Goal: Task Accomplishment & Management: Manage account settings

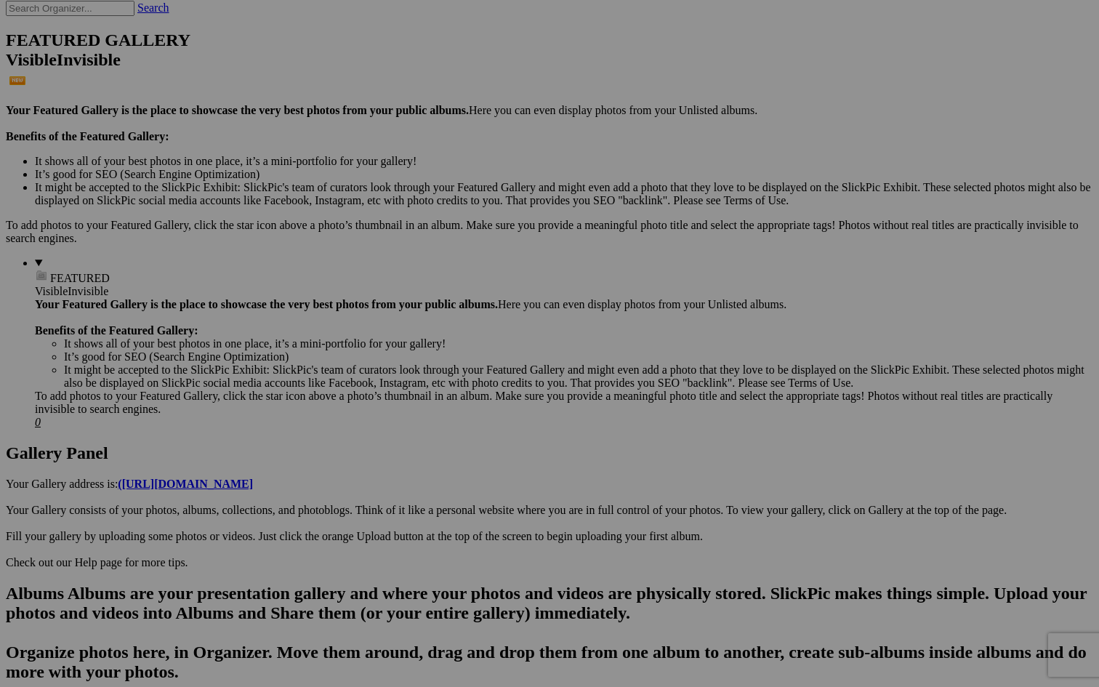
scroll to position [394, 0]
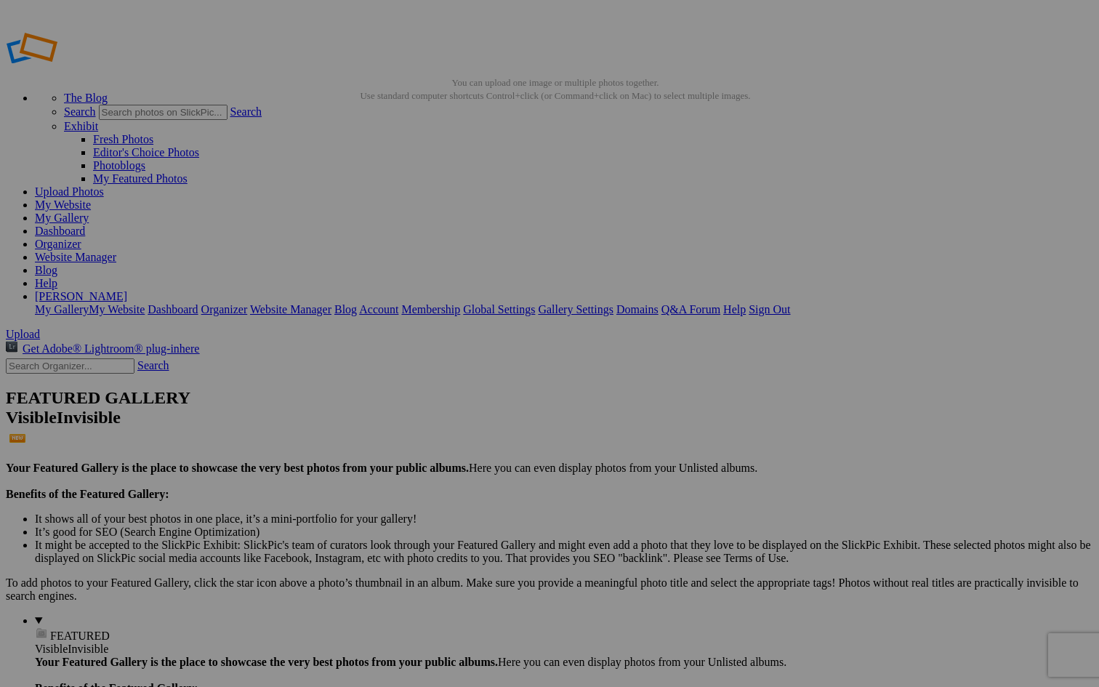
scroll to position [0, 0]
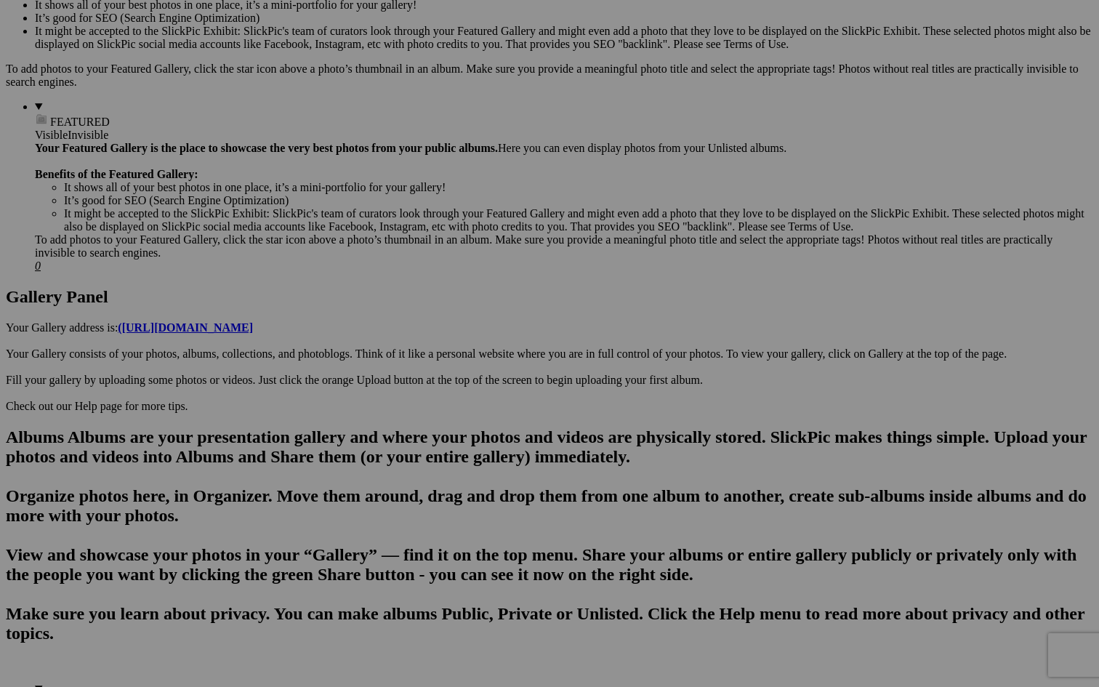
scroll to position [523, 0]
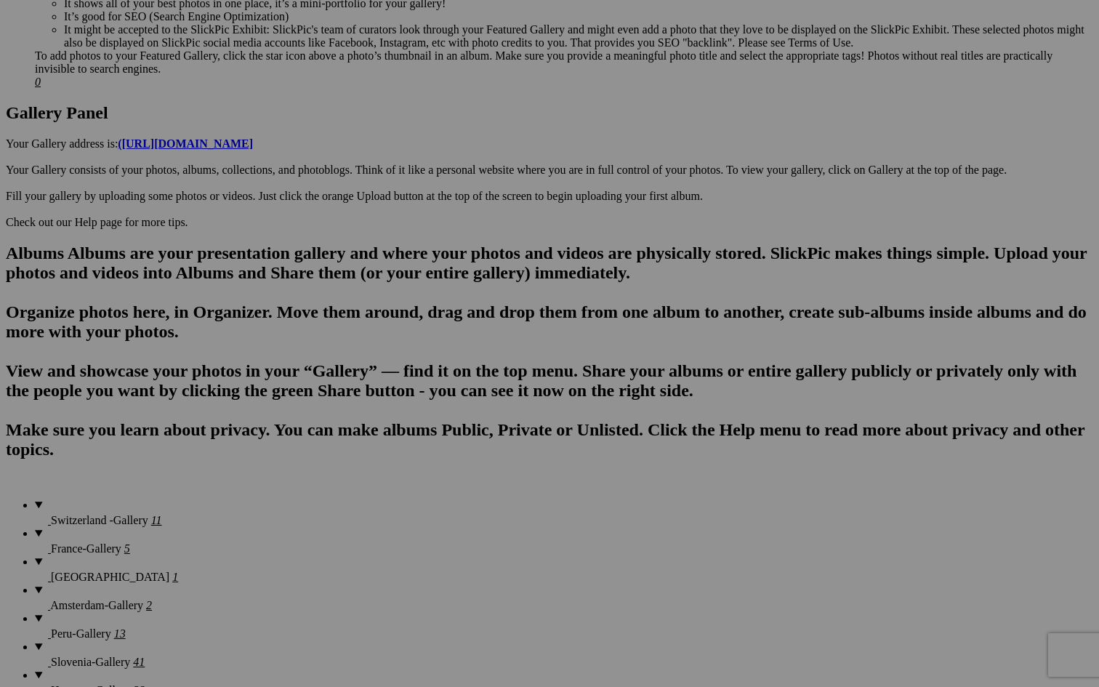
scroll to position [696, 0]
type input "Slovenia"
click at [419, 417] on span "Create" at bounding box center [404, 423] width 31 height 12
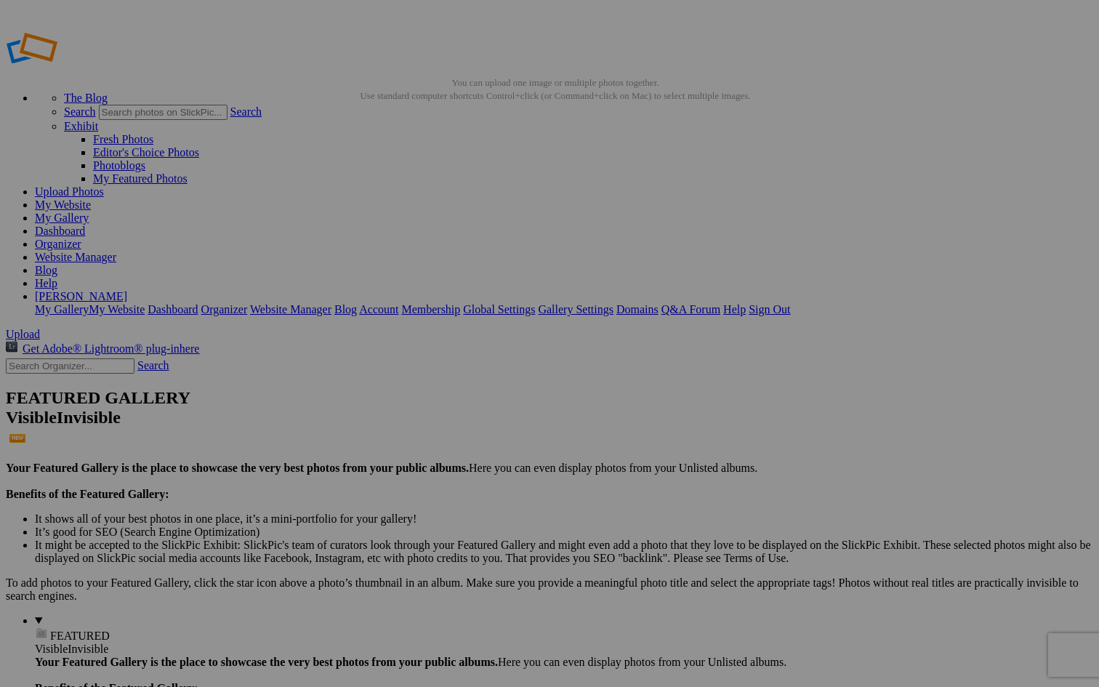
scroll to position [0, 0]
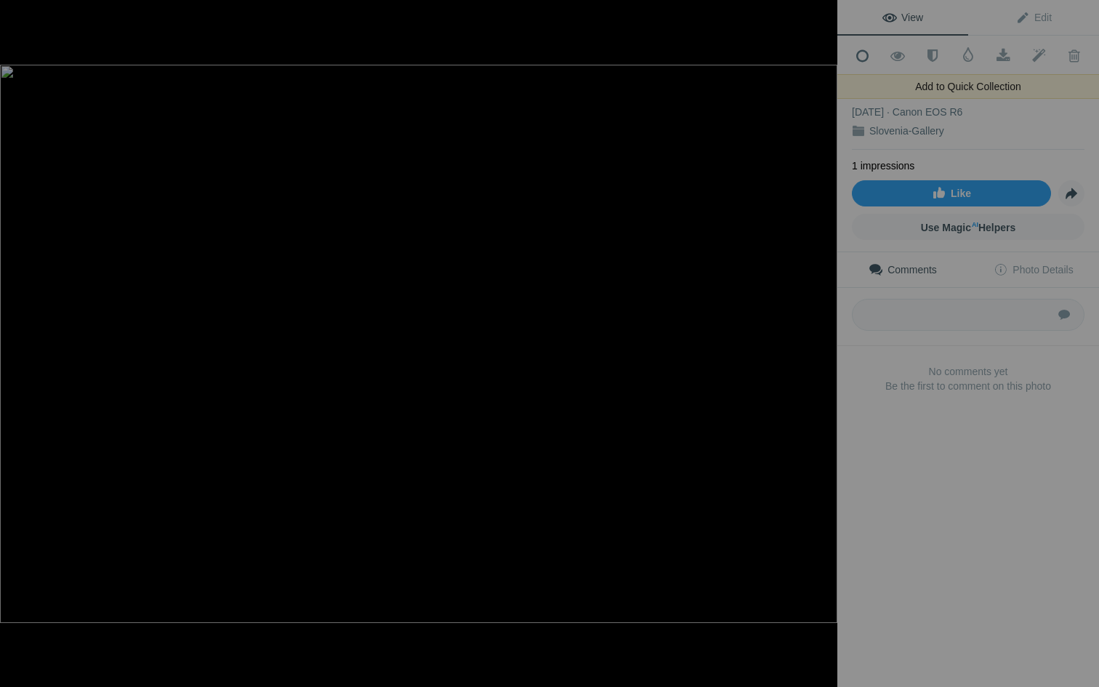
click at [863, 54] on span at bounding box center [863, 56] width 36 height 15
click at [827, 15] on div at bounding box center [821, 16] width 32 height 32
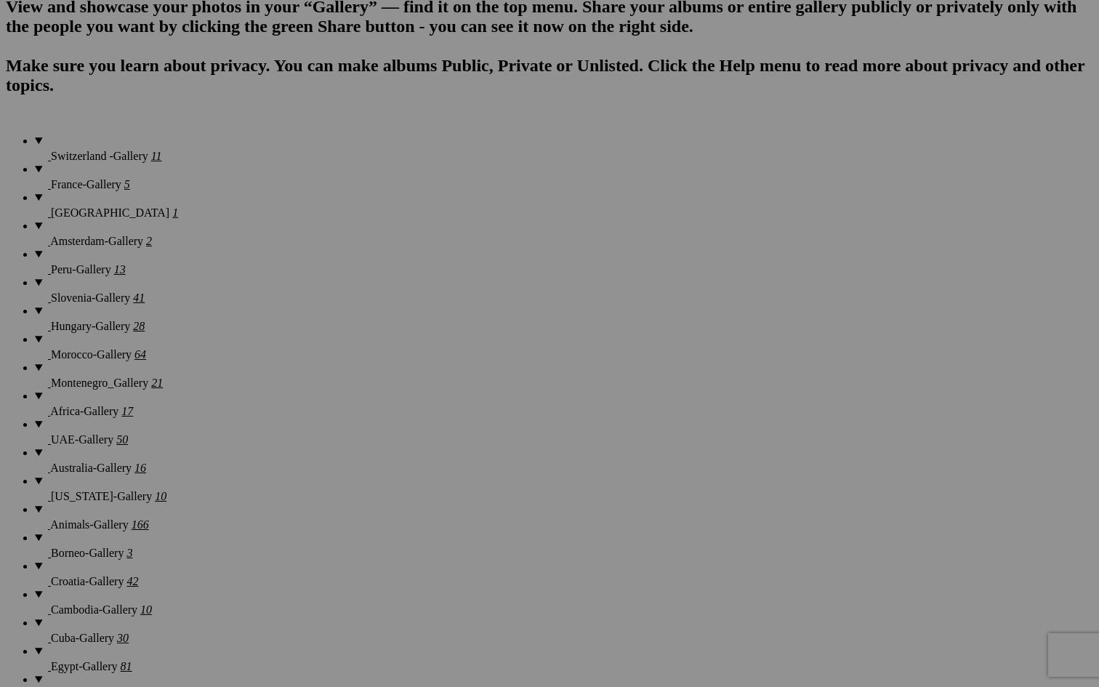
scroll to position [1061, 0]
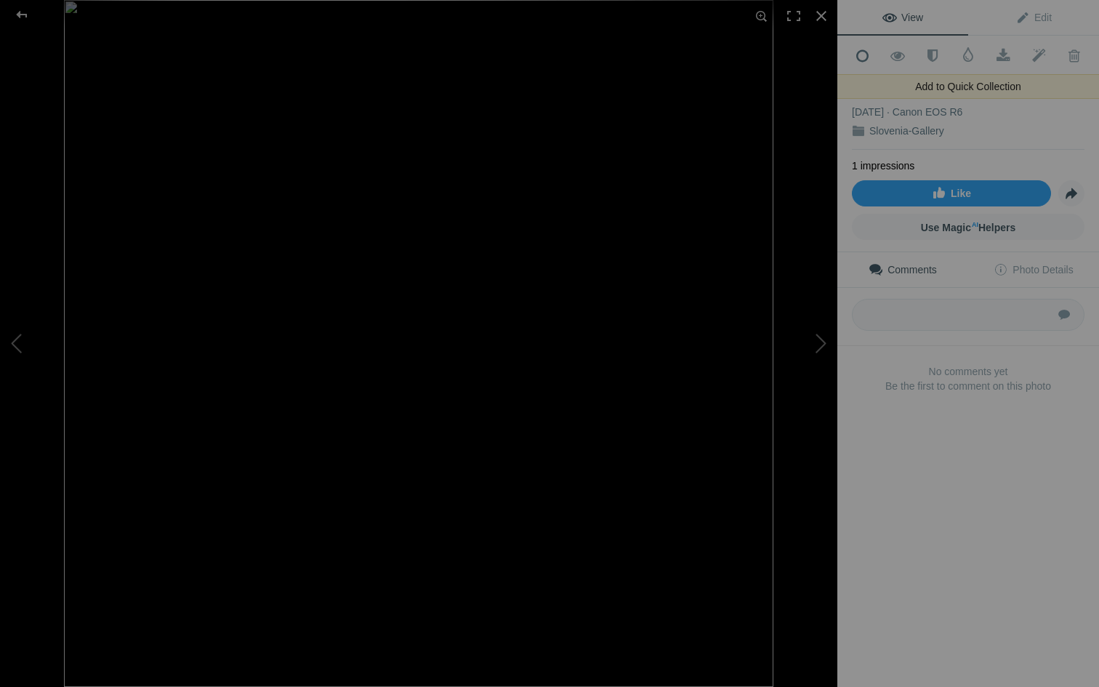
click at [856, 52] on span at bounding box center [863, 56] width 36 height 15
click at [864, 54] on span at bounding box center [863, 56] width 36 height 15
click at [863, 61] on span at bounding box center [863, 56] width 36 height 15
click at [861, 52] on span at bounding box center [863, 56] width 36 height 15
click at [861, 51] on span at bounding box center [863, 56] width 36 height 15
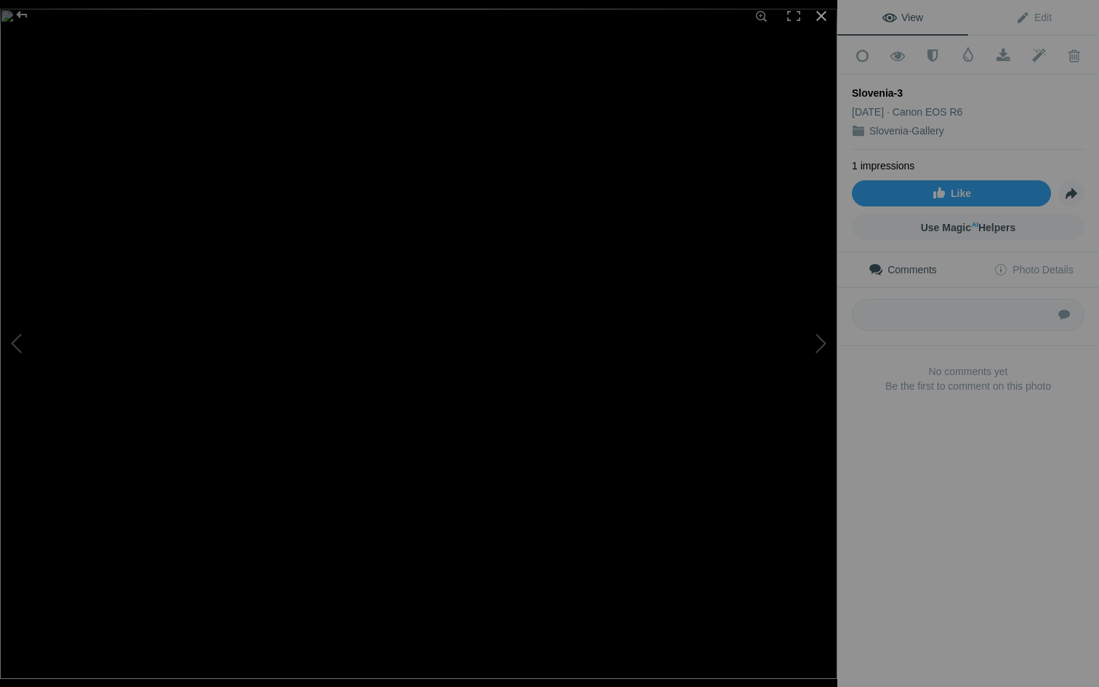
click at [821, 18] on div at bounding box center [821, 16] width 32 height 32
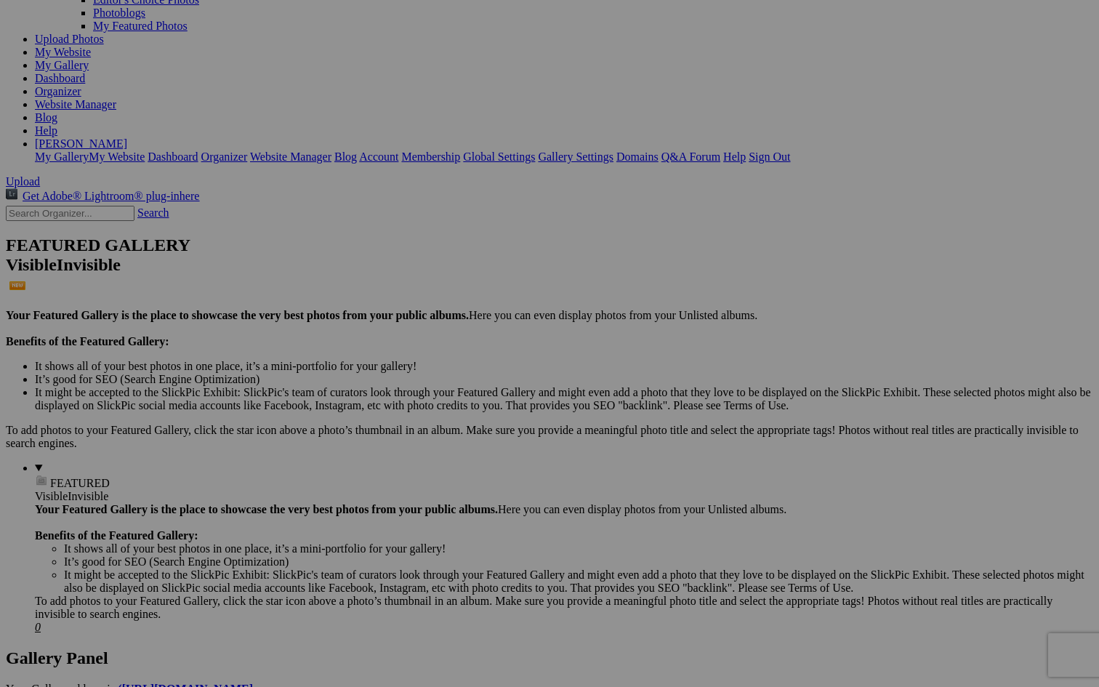
scroll to position [153, 0]
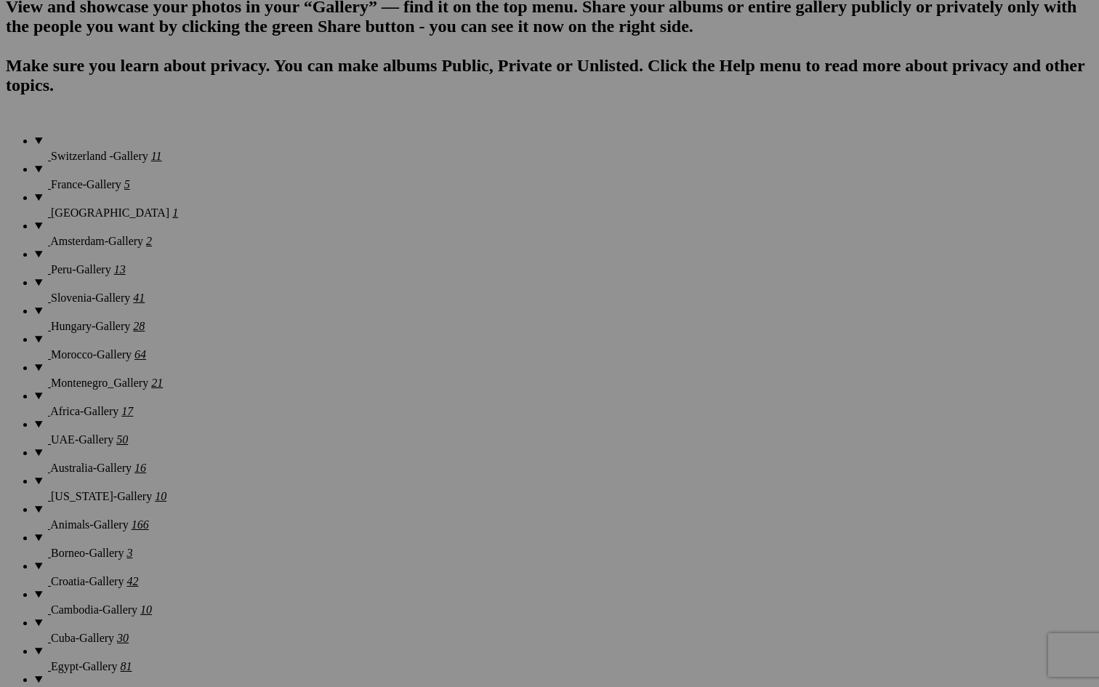
scroll to position [1061, 0]
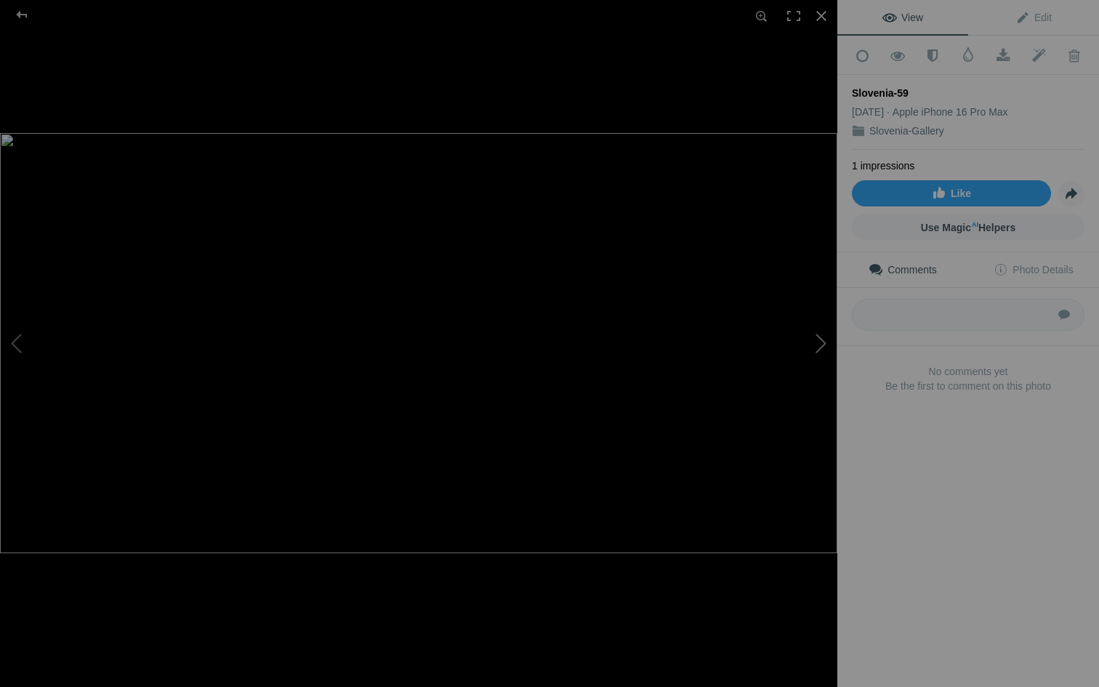
click at [819, 344] on button at bounding box center [782, 343] width 109 height 247
click at [861, 49] on span at bounding box center [863, 56] width 36 height 15
click at [822, 19] on div at bounding box center [821, 16] width 32 height 32
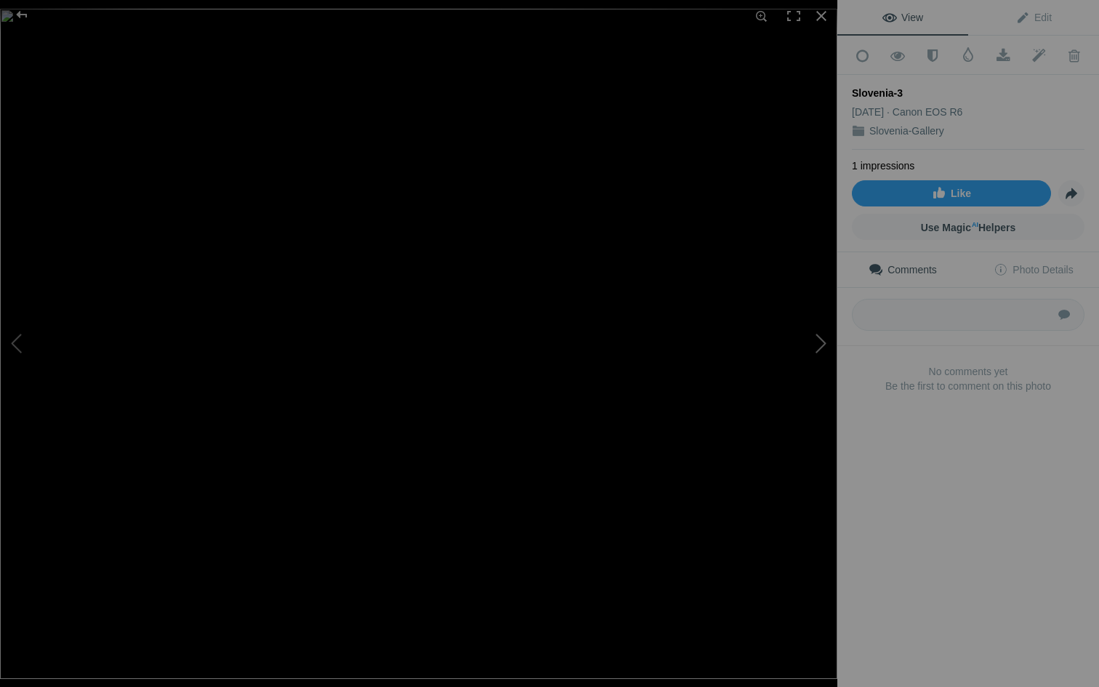
click at [822, 348] on button at bounding box center [782, 343] width 109 height 247
click at [824, 15] on div at bounding box center [821, 16] width 32 height 32
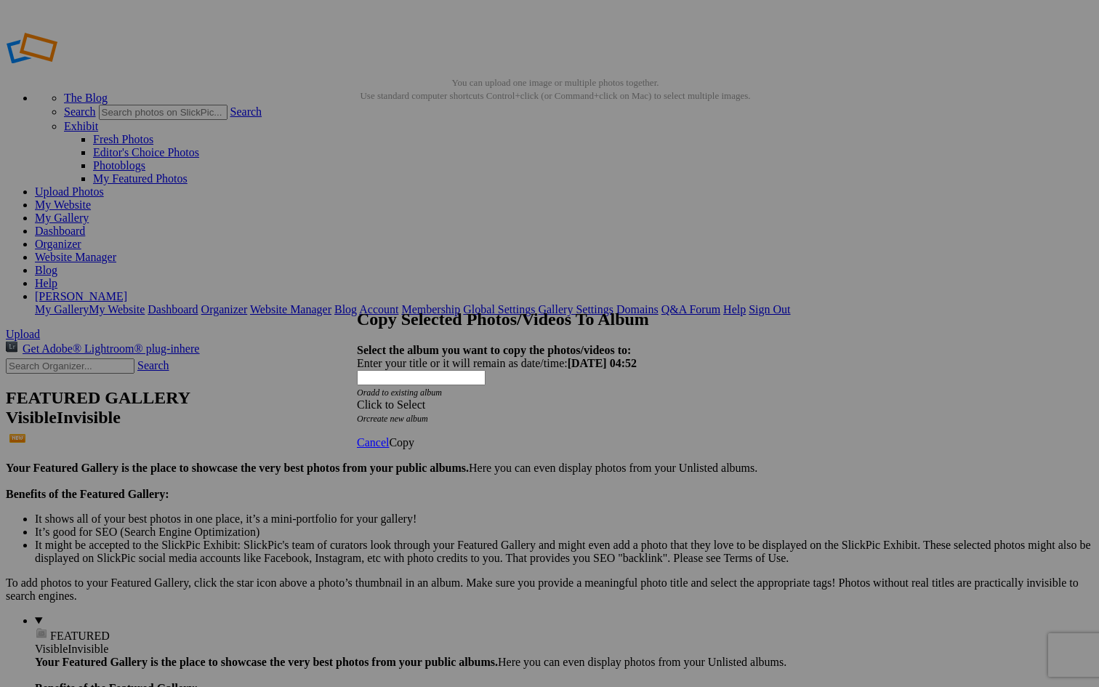
click at [595, 398] on div "Click to Select" at bounding box center [549, 404] width 385 height 13
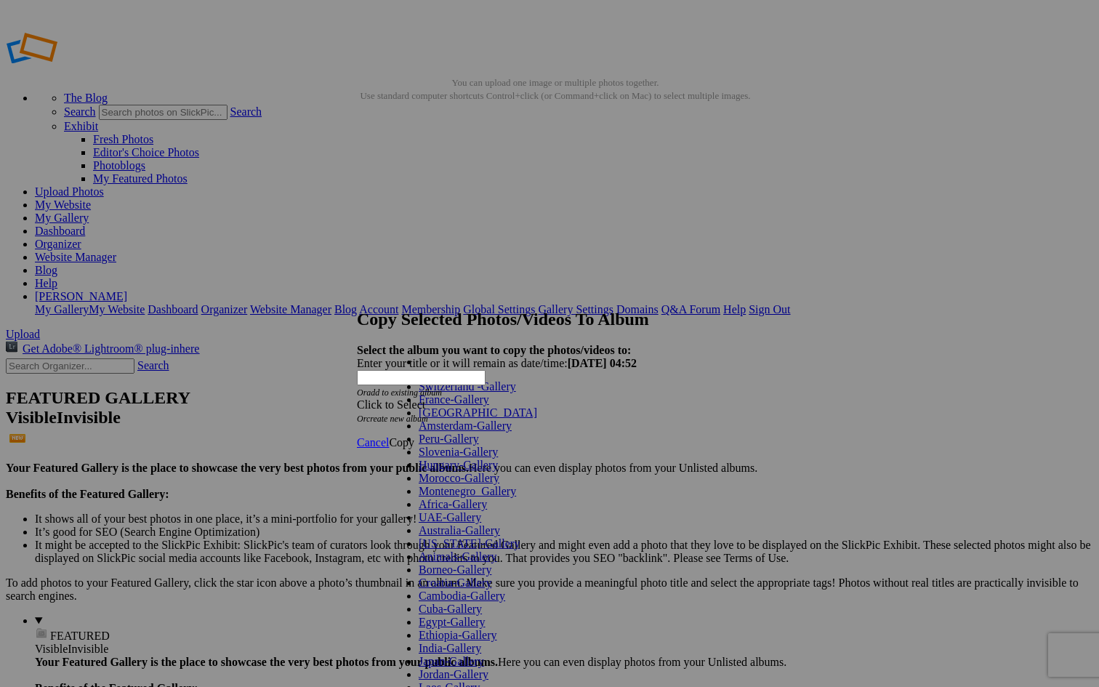
scroll to position [411, 0]
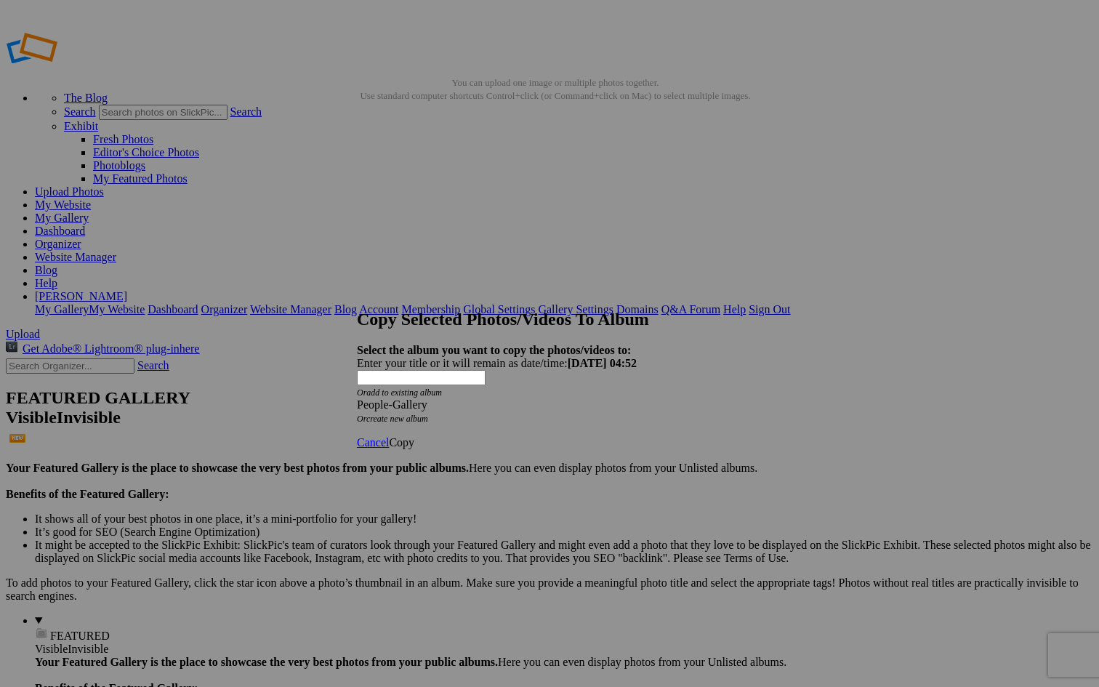
click at [414, 436] on span "Copy" at bounding box center [401, 442] width 25 height 12
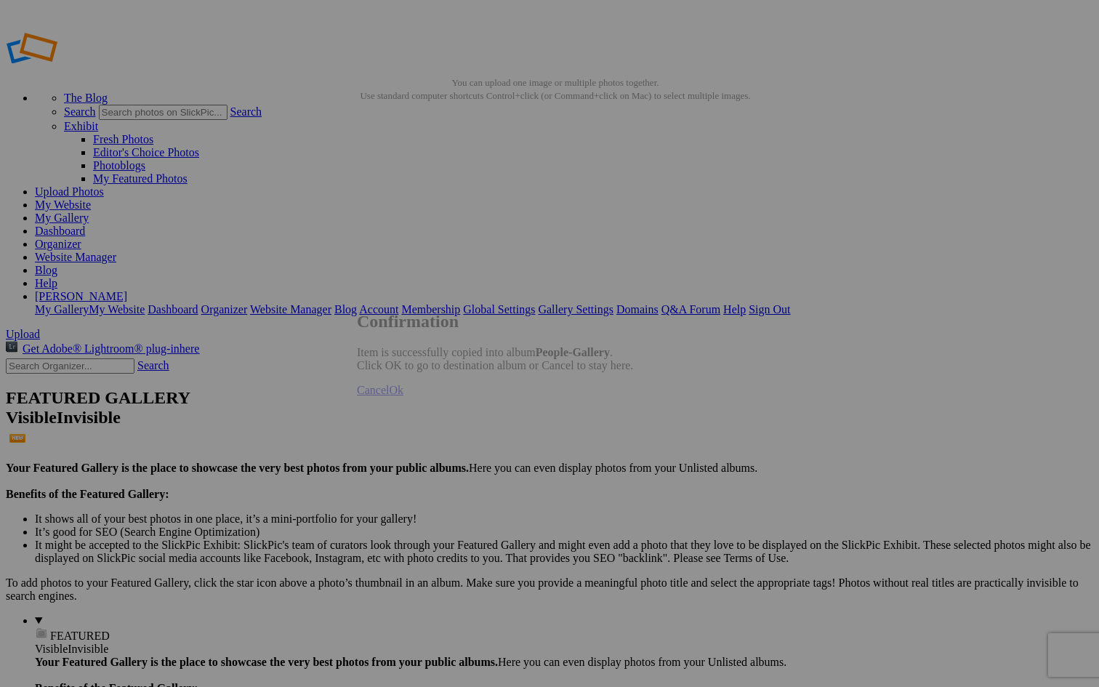
click at [633, 397] on div "Cancel Ok" at bounding box center [495, 390] width 276 height 13
click at [389, 396] on span "Cancel" at bounding box center [373, 390] width 32 height 12
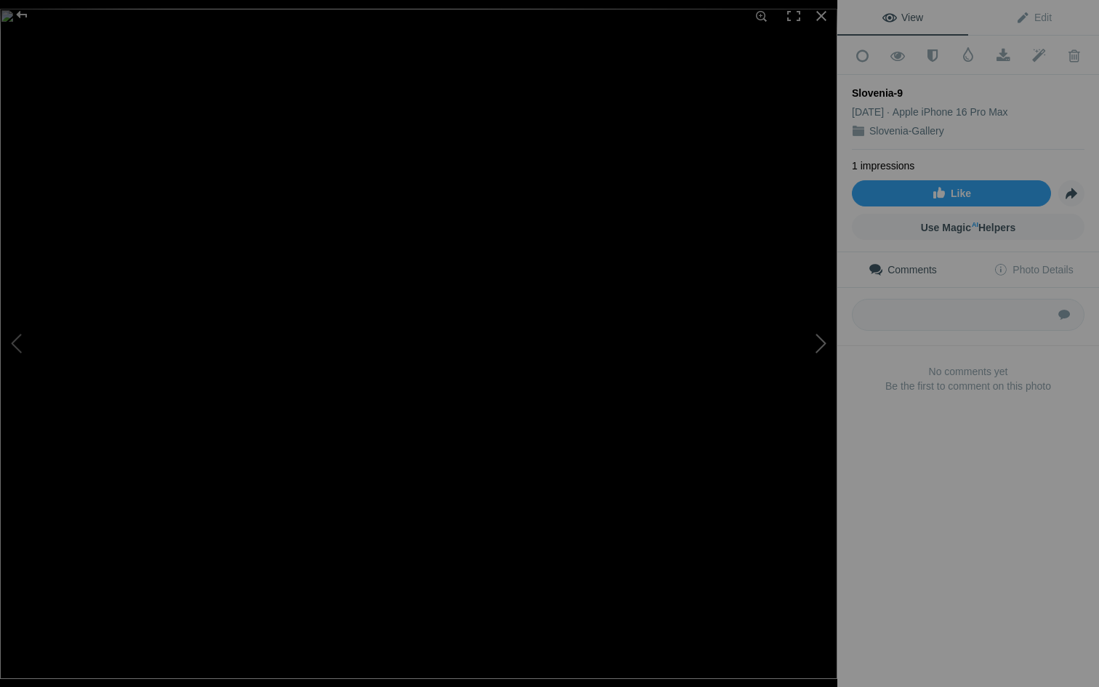
click at [824, 342] on button at bounding box center [782, 343] width 109 height 247
click at [824, 15] on div at bounding box center [821, 16] width 32 height 32
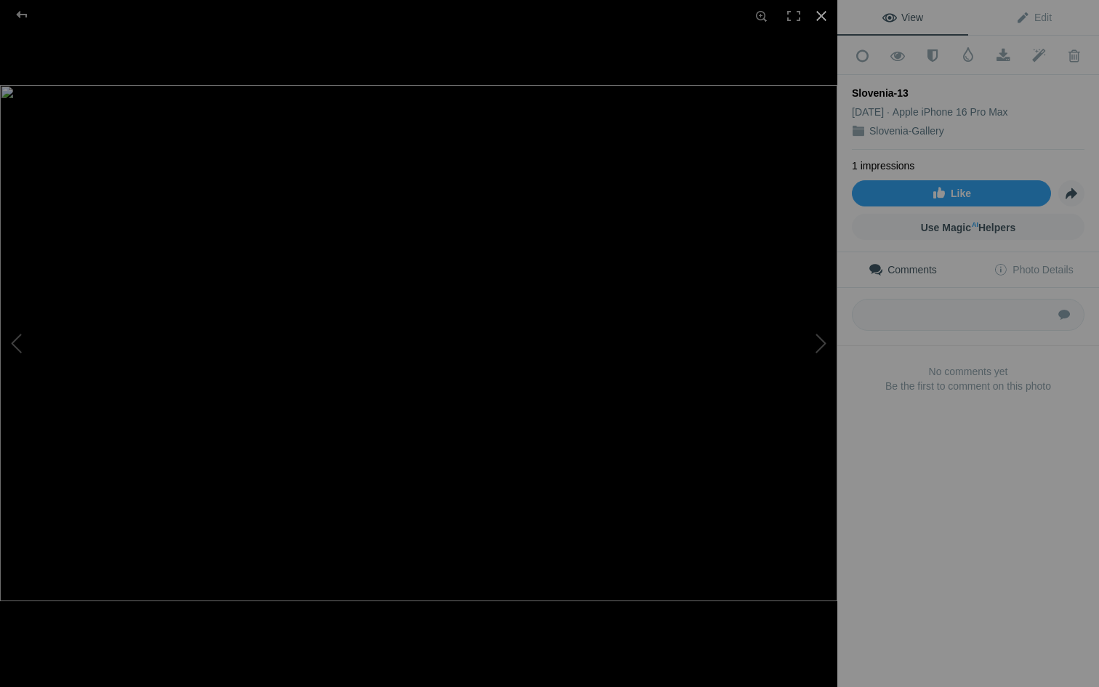
click at [821, 15] on div at bounding box center [821, 16] width 32 height 32
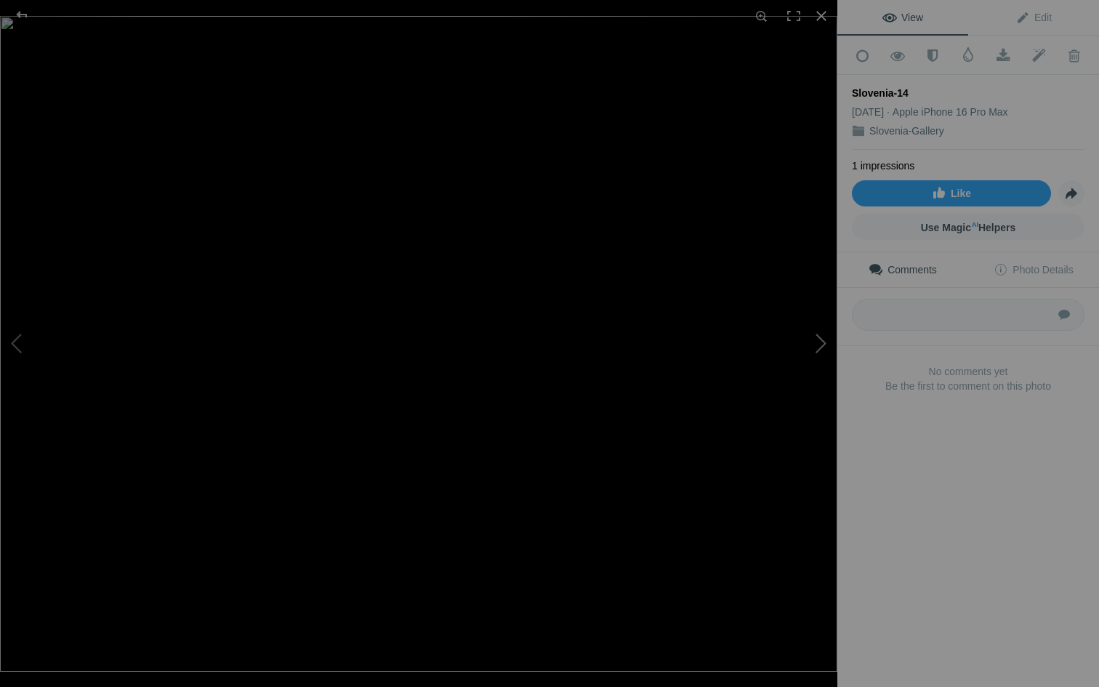
click at [817, 339] on button at bounding box center [782, 343] width 109 height 247
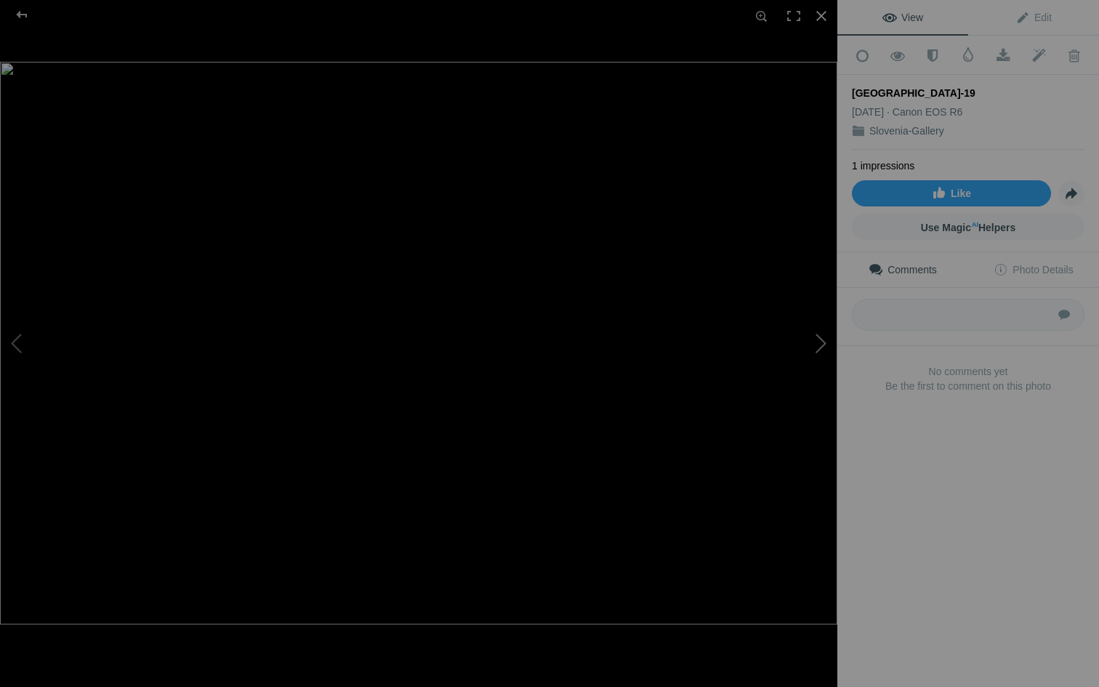
click at [817, 339] on button at bounding box center [782, 343] width 109 height 247
click at [25, 345] on button at bounding box center [54, 343] width 109 height 247
click at [824, 15] on div at bounding box center [821, 16] width 32 height 32
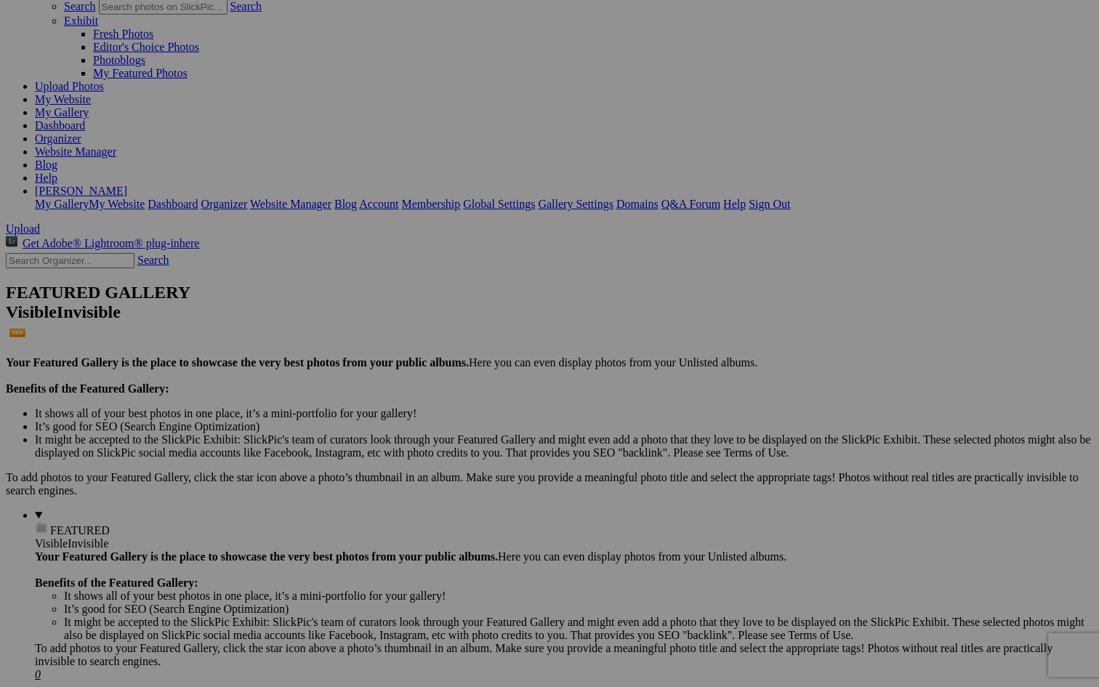
scroll to position [107, 0]
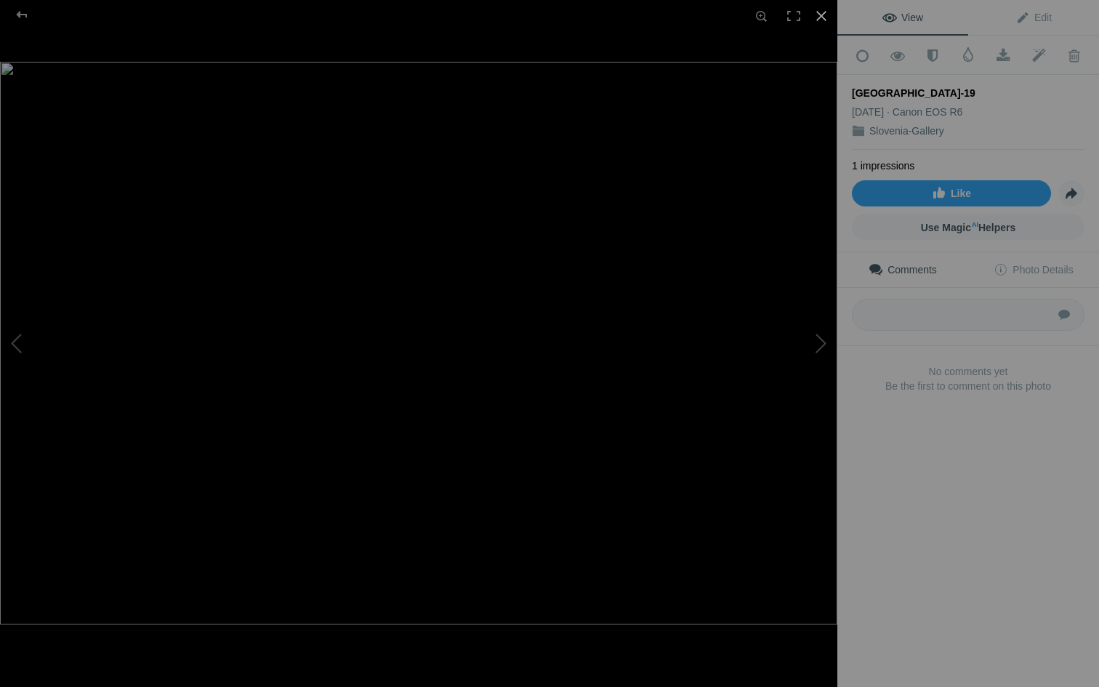
click at [822, 24] on div at bounding box center [821, 16] width 32 height 32
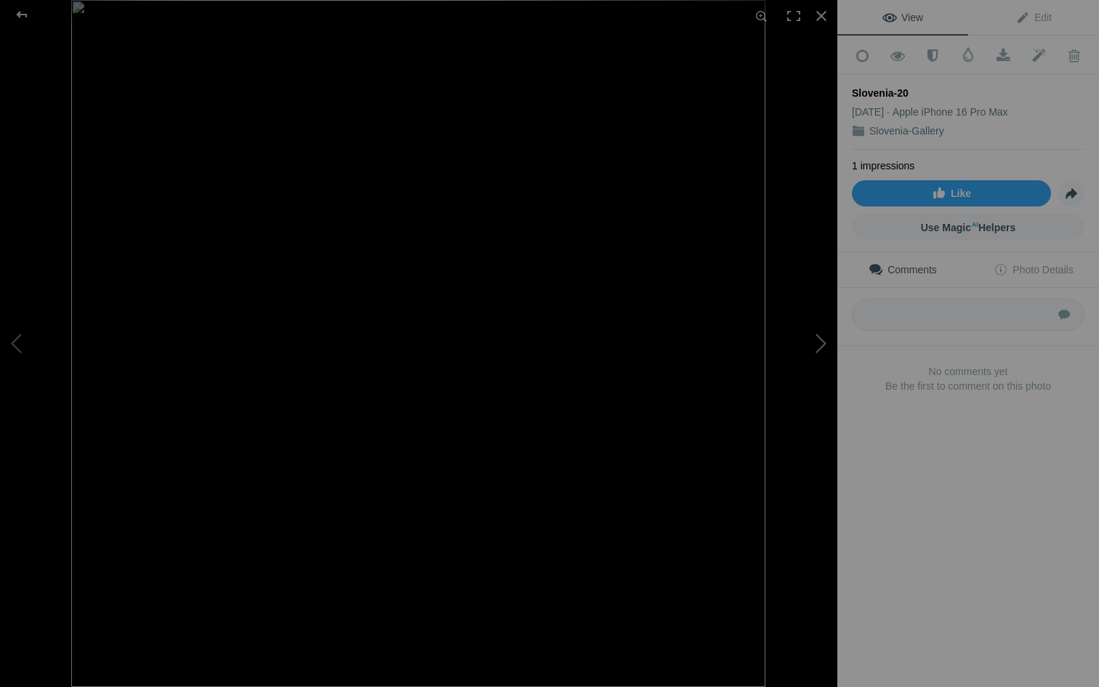
click at [816, 344] on button at bounding box center [782, 343] width 109 height 247
click at [870, 53] on span at bounding box center [863, 56] width 36 height 15
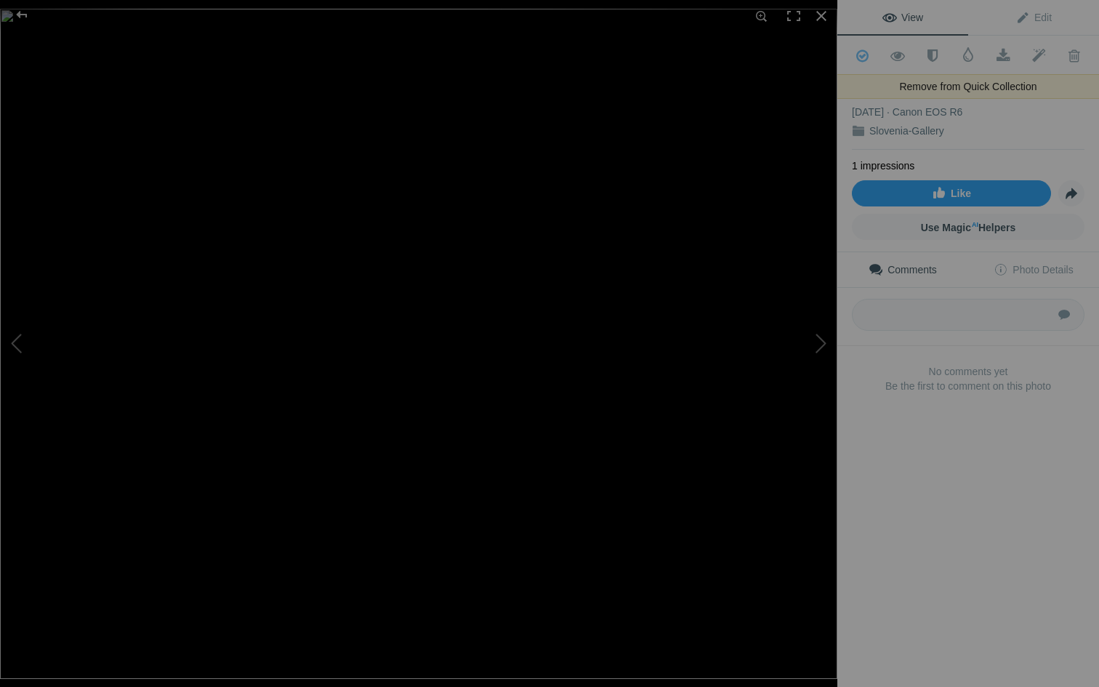
click at [863, 52] on span at bounding box center [863, 56] width 36 height 15
click at [822, 15] on div at bounding box center [821, 16] width 32 height 32
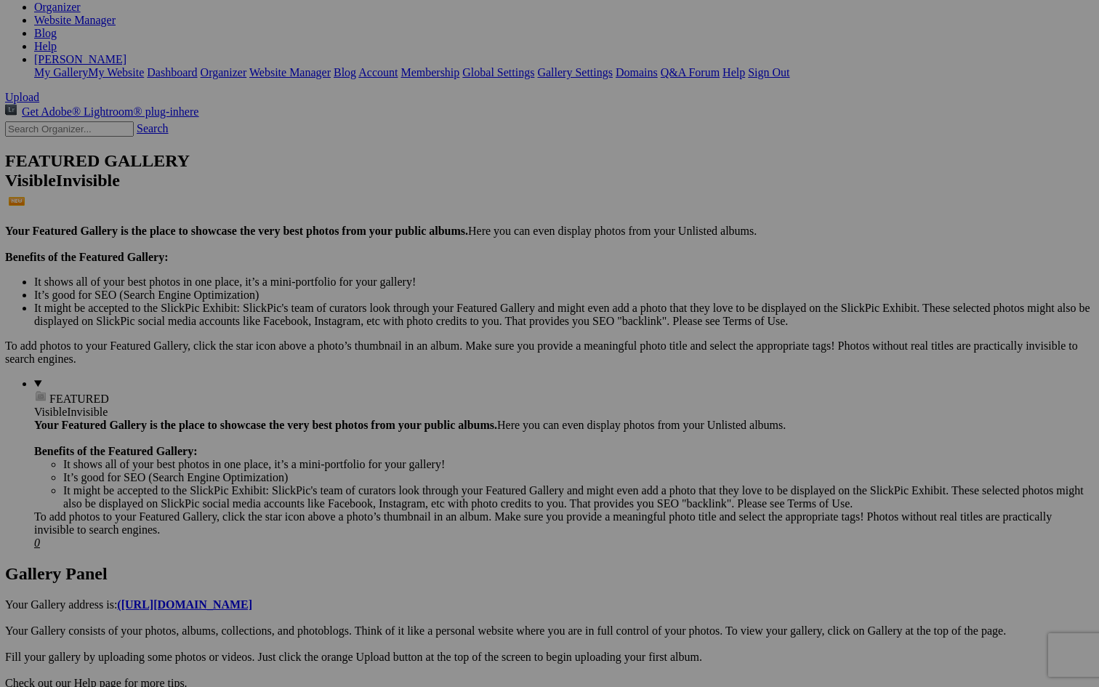
scroll to position [237, 0]
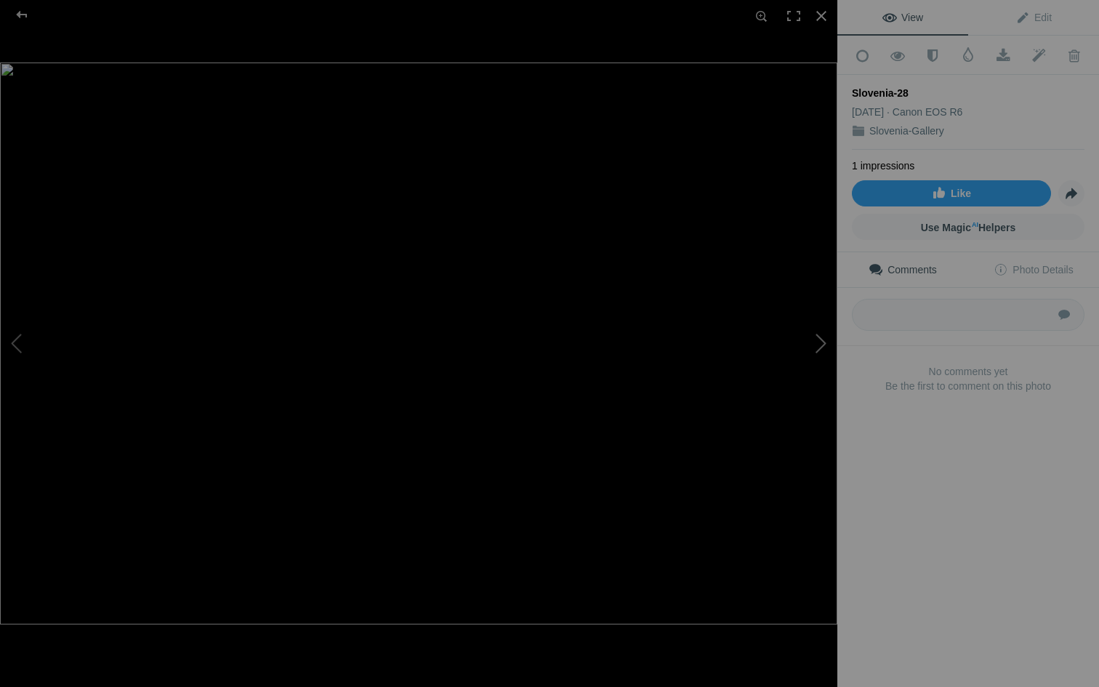
click at [817, 345] on button at bounding box center [782, 343] width 109 height 247
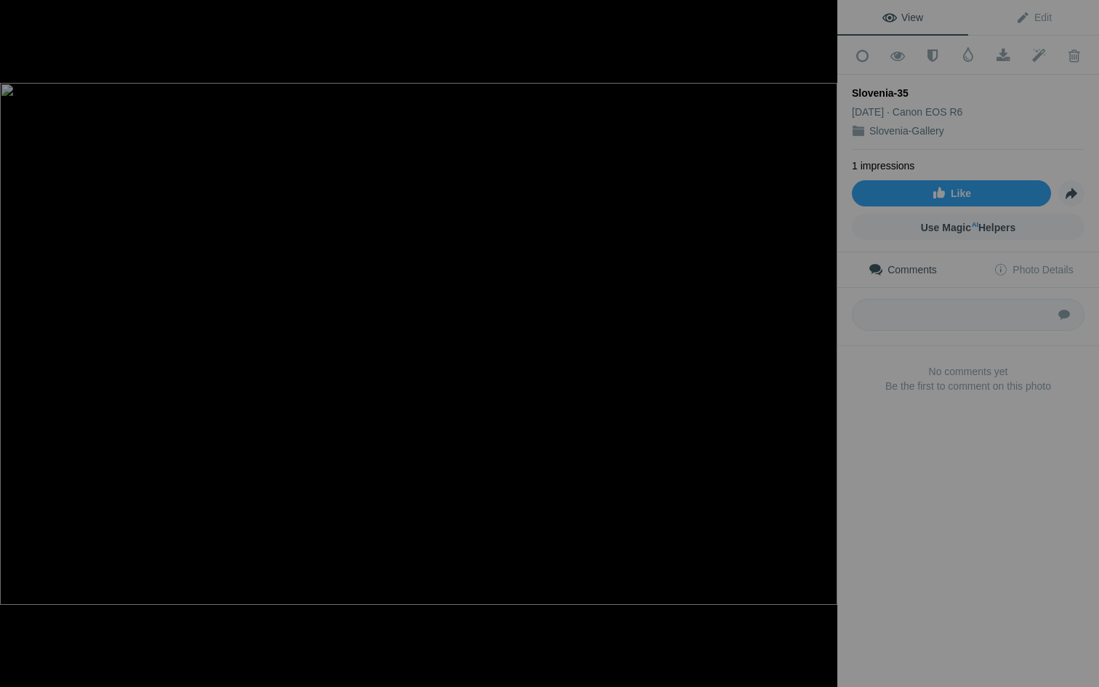
click at [817, 345] on button at bounding box center [782, 343] width 109 height 247
click at [861, 53] on span at bounding box center [863, 56] width 36 height 15
click at [822, 20] on div at bounding box center [821, 16] width 32 height 32
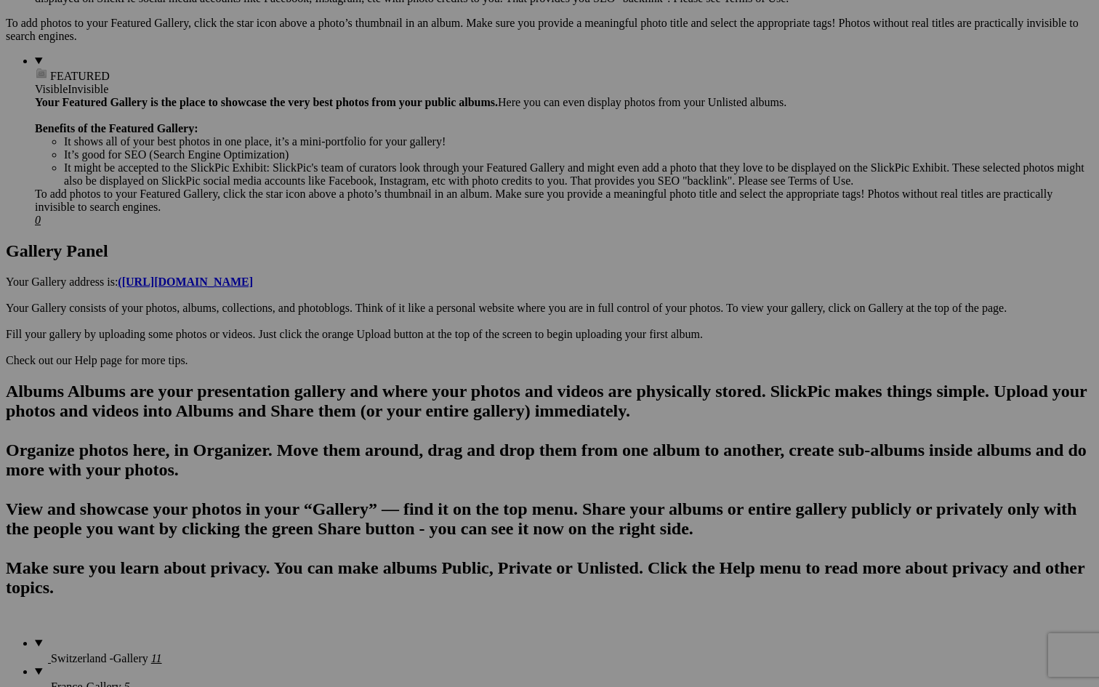
scroll to position [563, 0]
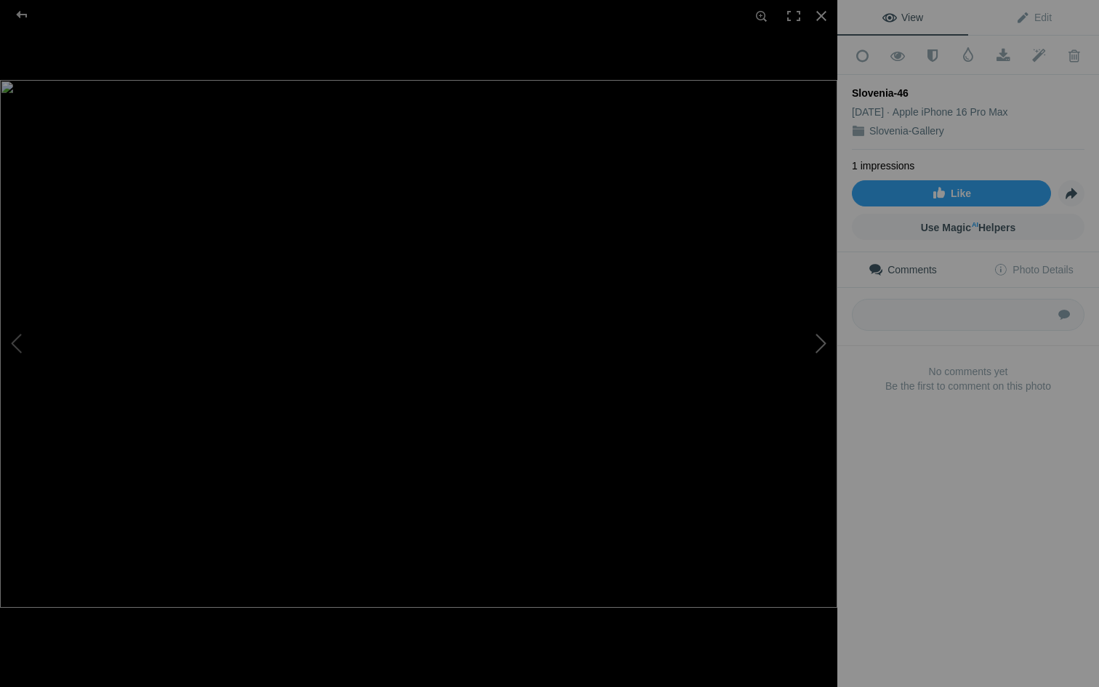
click at [822, 339] on button at bounding box center [782, 343] width 109 height 247
click at [864, 55] on span at bounding box center [863, 56] width 36 height 15
click at [823, 19] on div at bounding box center [821, 16] width 32 height 32
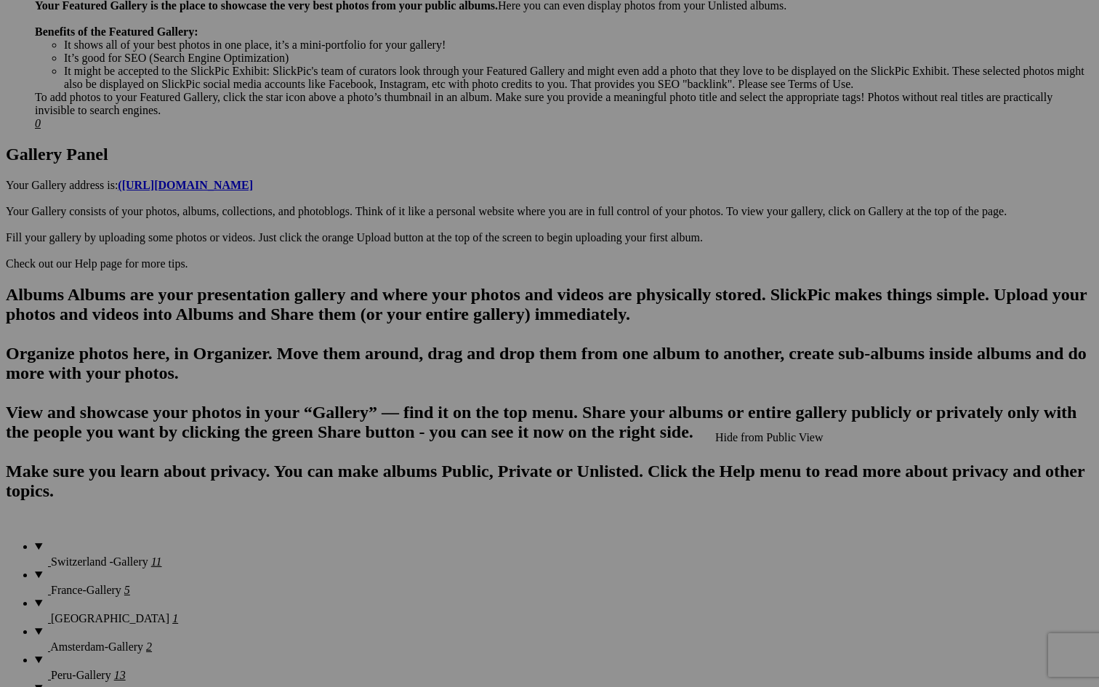
scroll to position [665, 0]
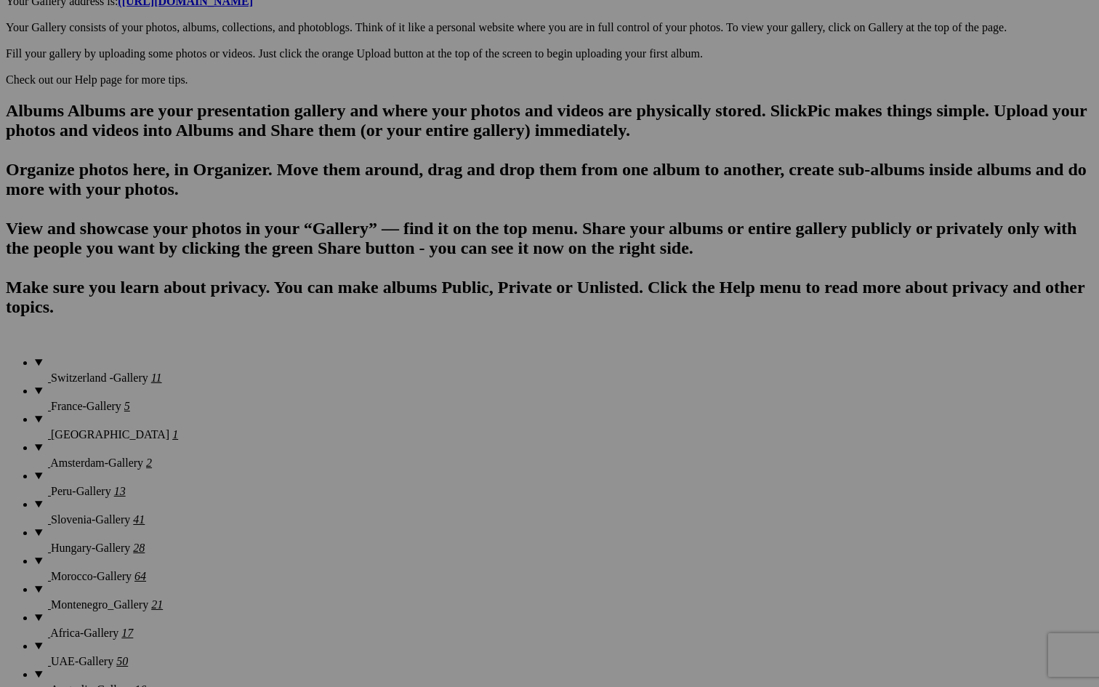
scroll to position [843, 0]
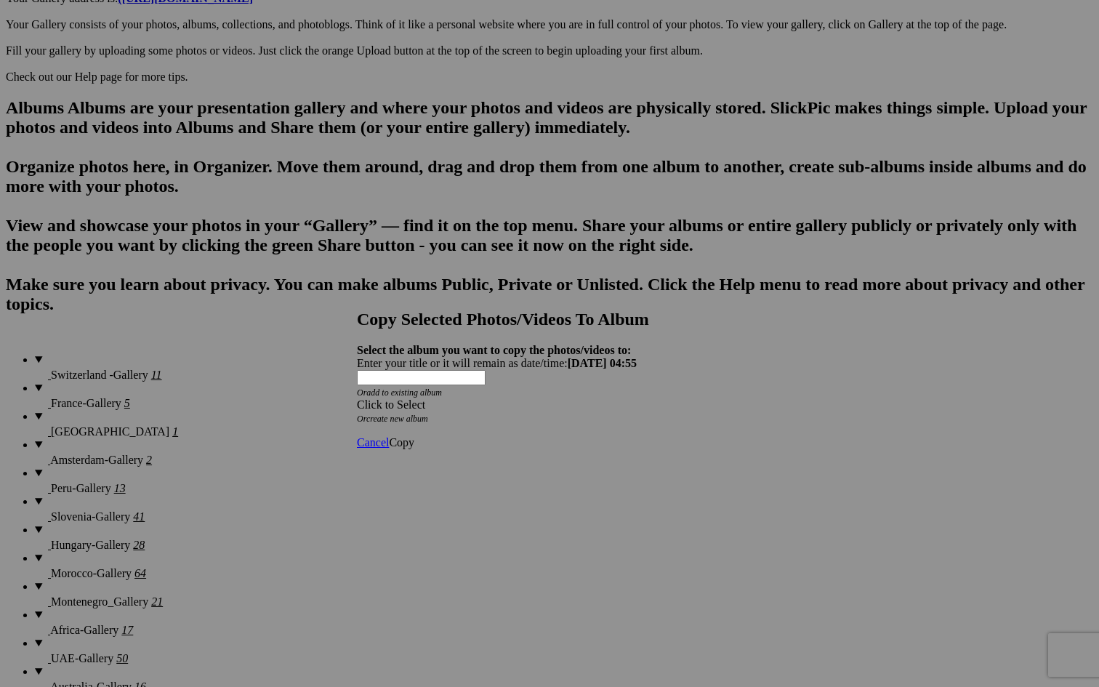
click at [503, 398] on div "Click to Select" at bounding box center [549, 404] width 385 height 13
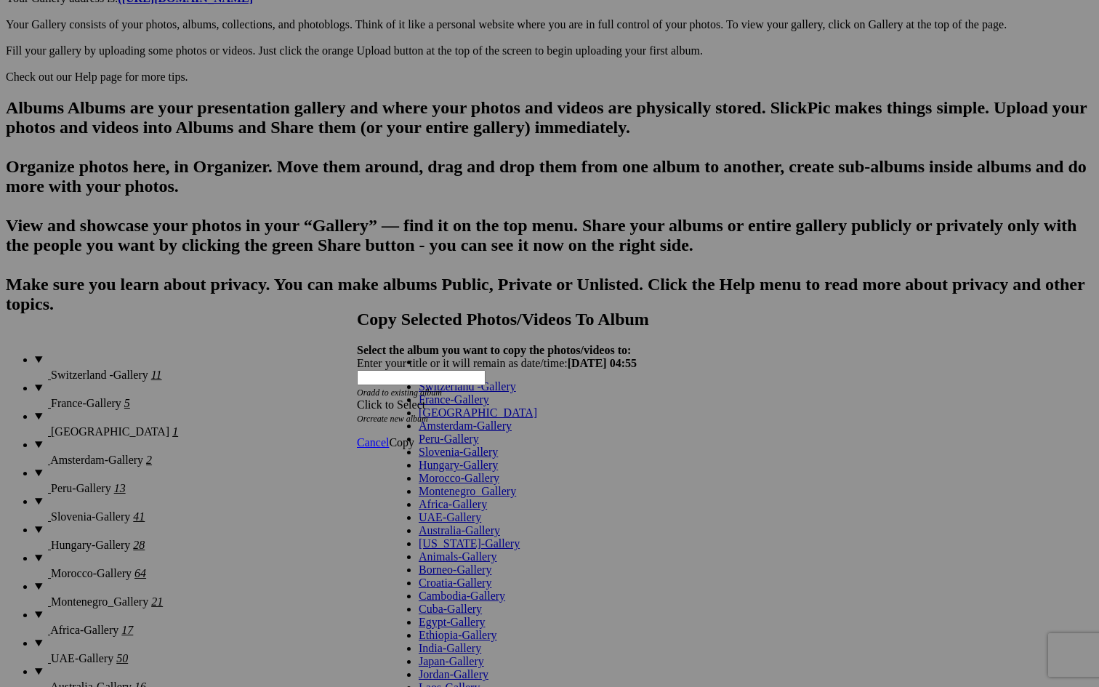
scroll to position [467, 0]
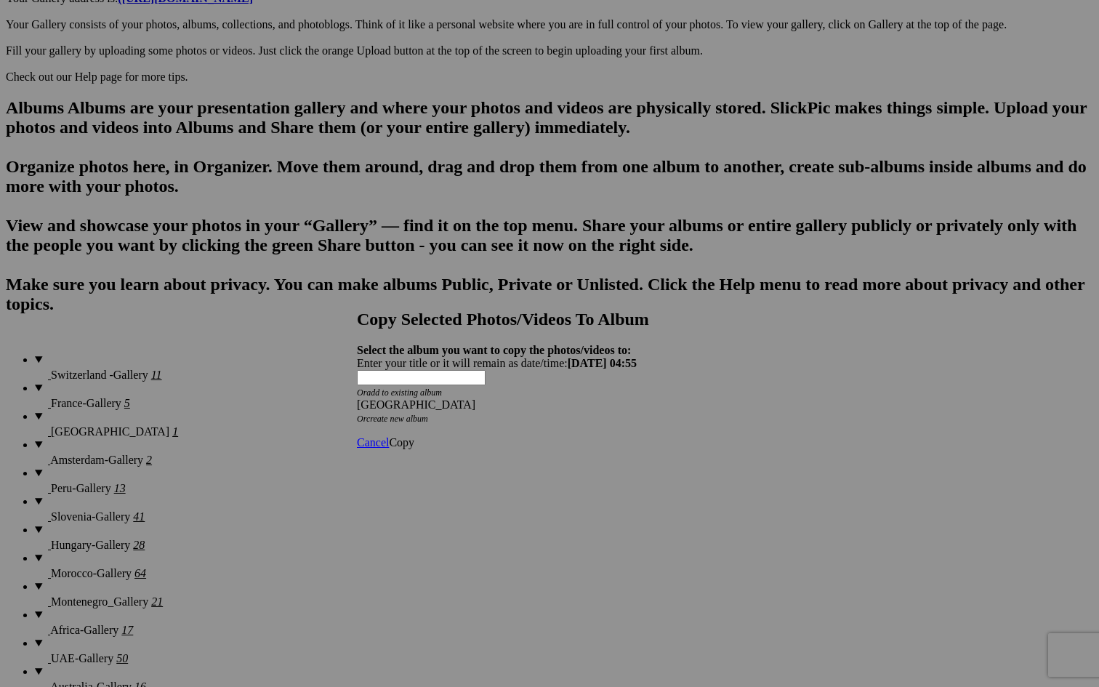
click at [414, 436] on link "Copy" at bounding box center [401, 442] width 25 height 12
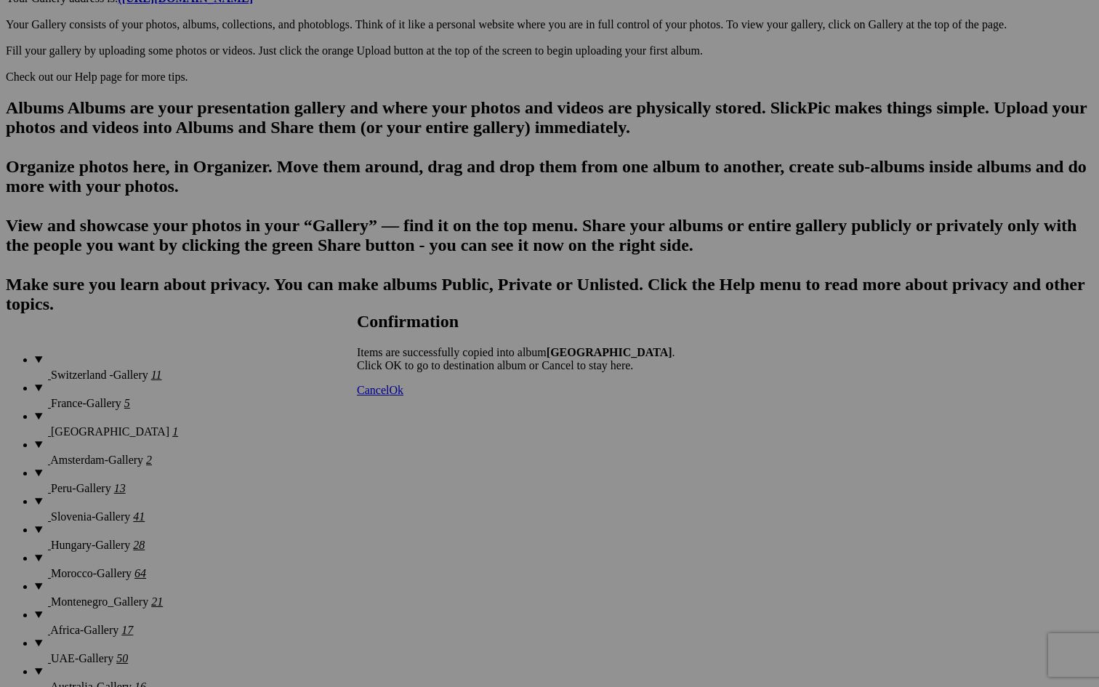
click at [389, 396] on span "Cancel" at bounding box center [373, 390] width 32 height 12
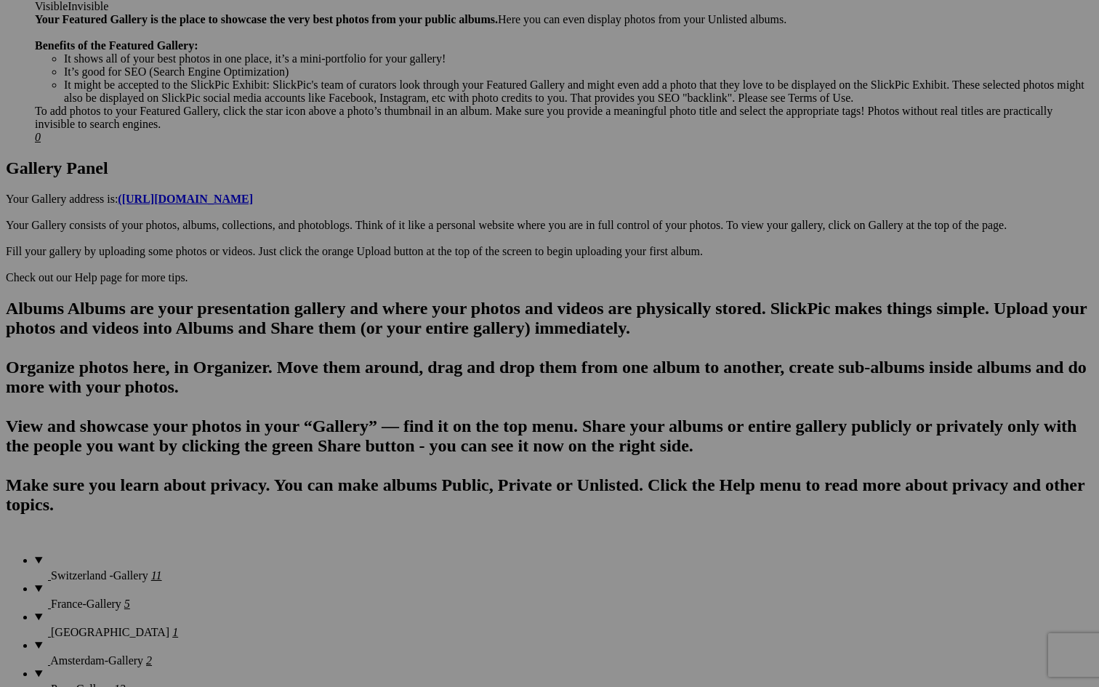
scroll to position [639, 0]
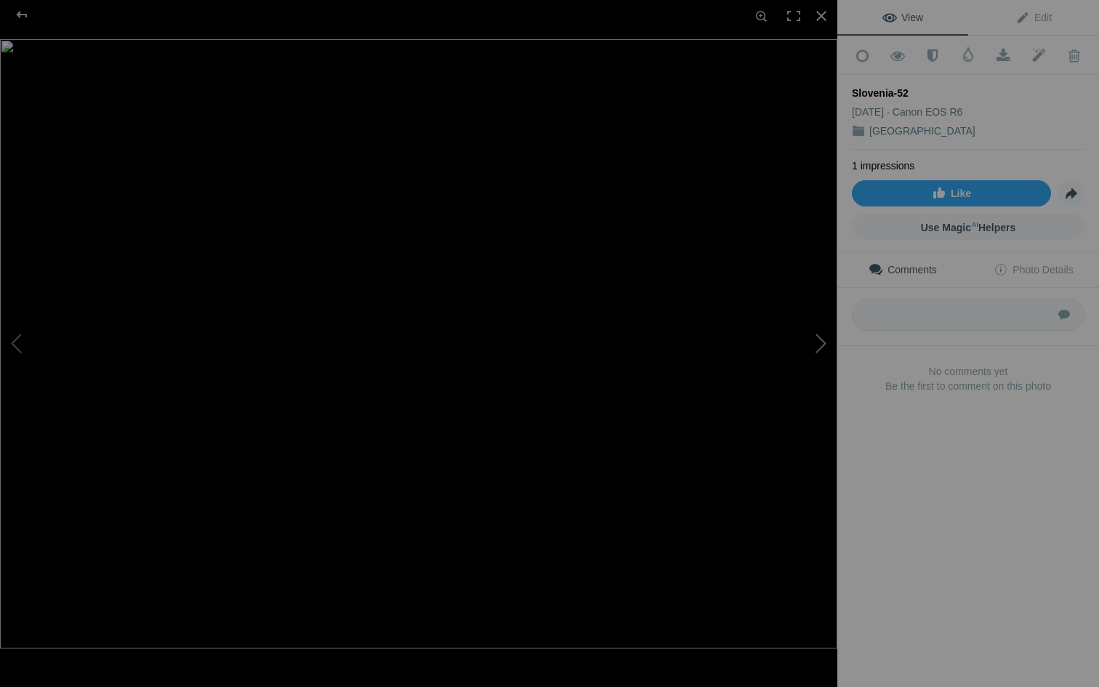
click at [822, 343] on button at bounding box center [782, 343] width 109 height 247
click at [821, 344] on button at bounding box center [782, 343] width 109 height 247
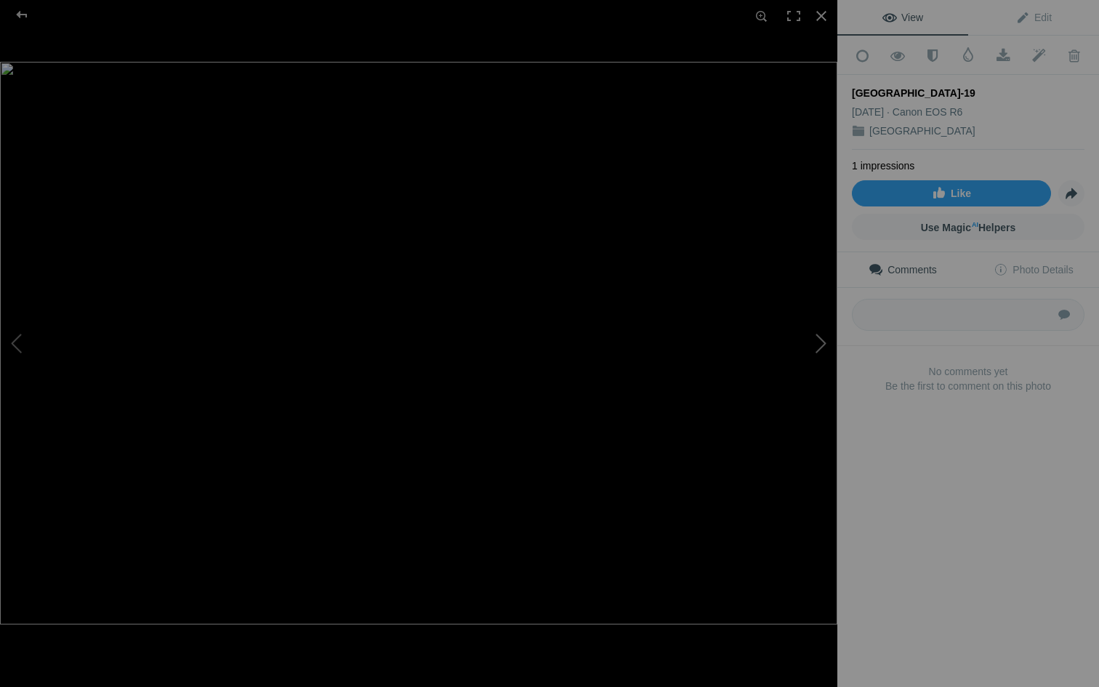
click at [821, 344] on button at bounding box center [782, 343] width 109 height 247
click at [820, 346] on button at bounding box center [782, 343] width 109 height 247
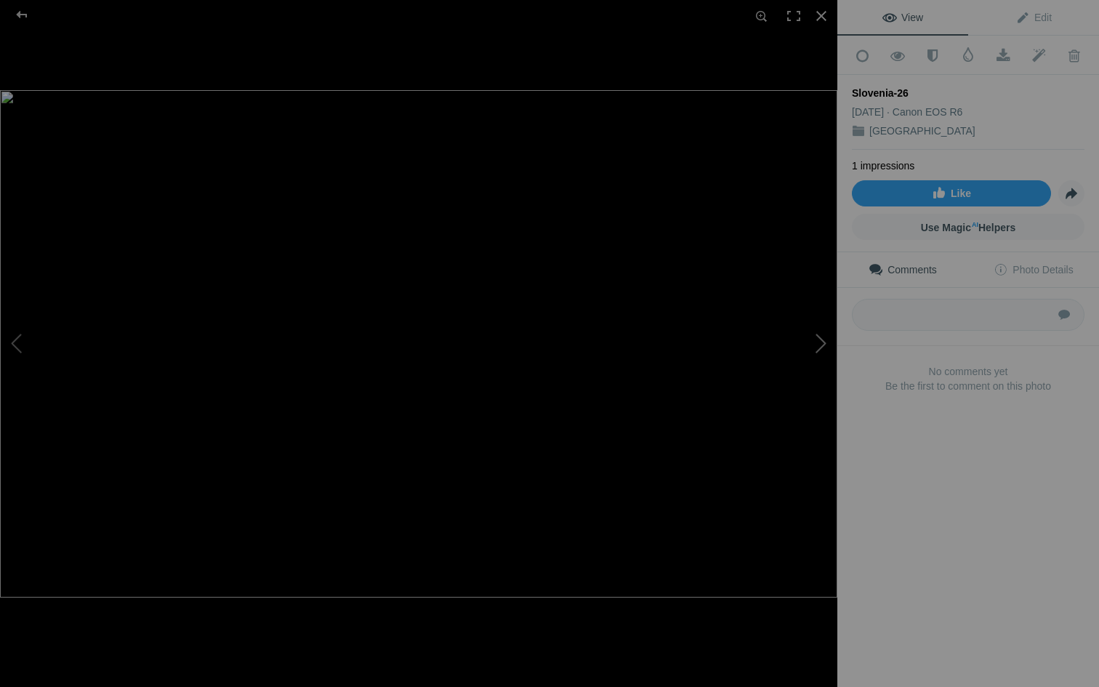
click at [820, 346] on button at bounding box center [782, 343] width 109 height 247
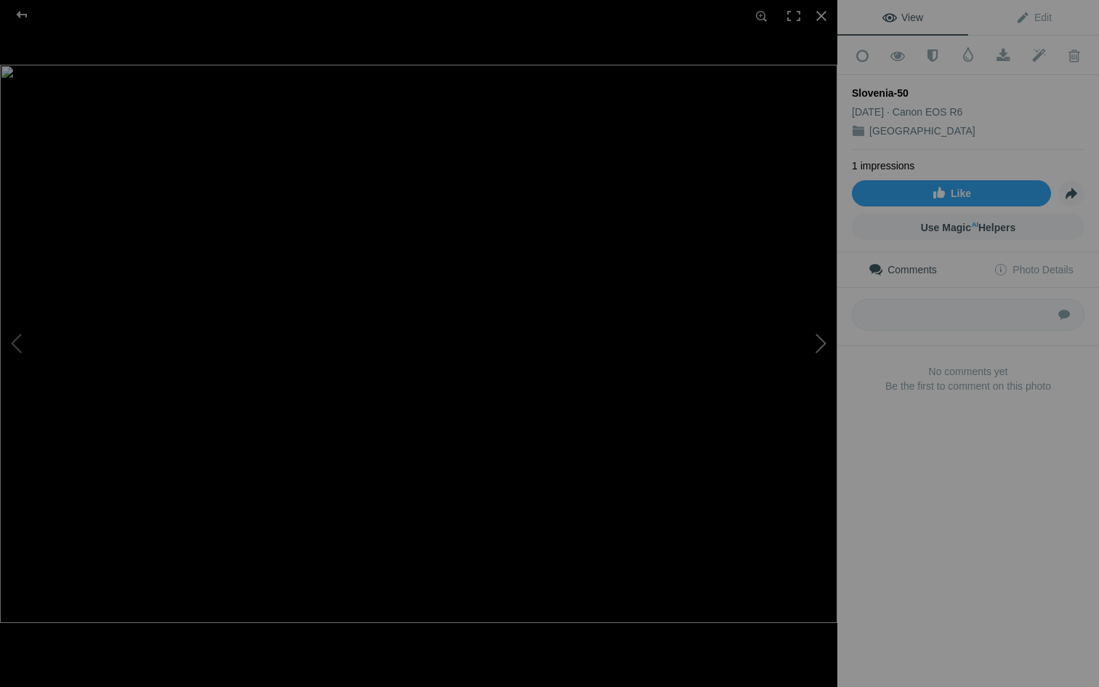
click at [820, 346] on button at bounding box center [782, 343] width 109 height 247
click at [18, 9] on div at bounding box center [22, 14] width 52 height 29
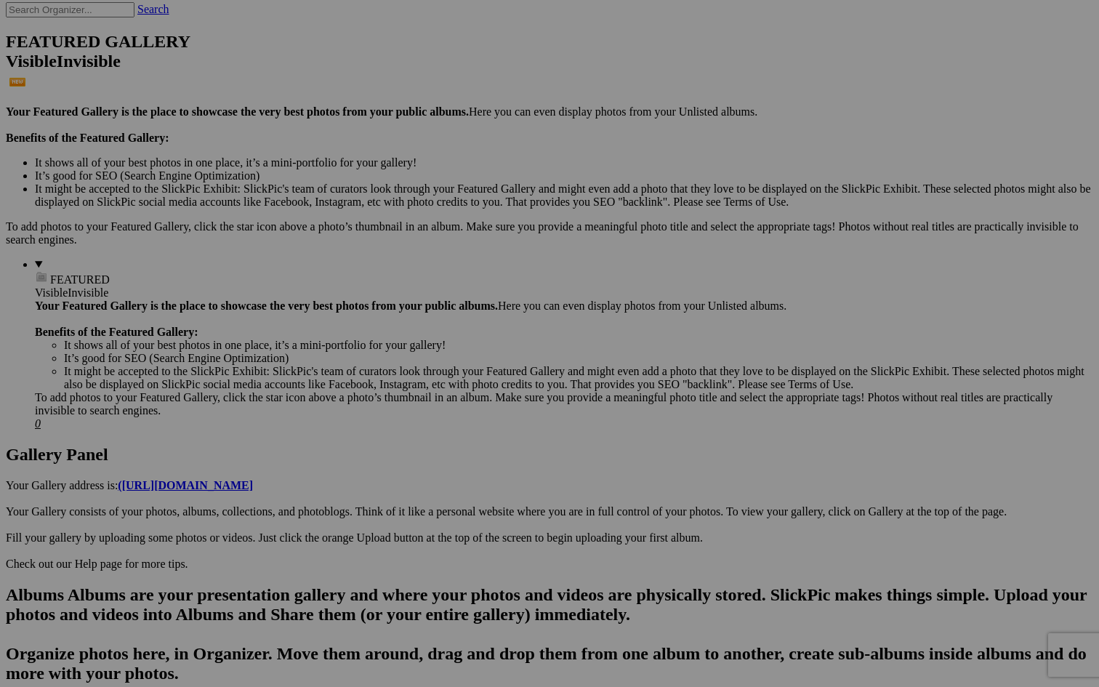
scroll to position [359, 0]
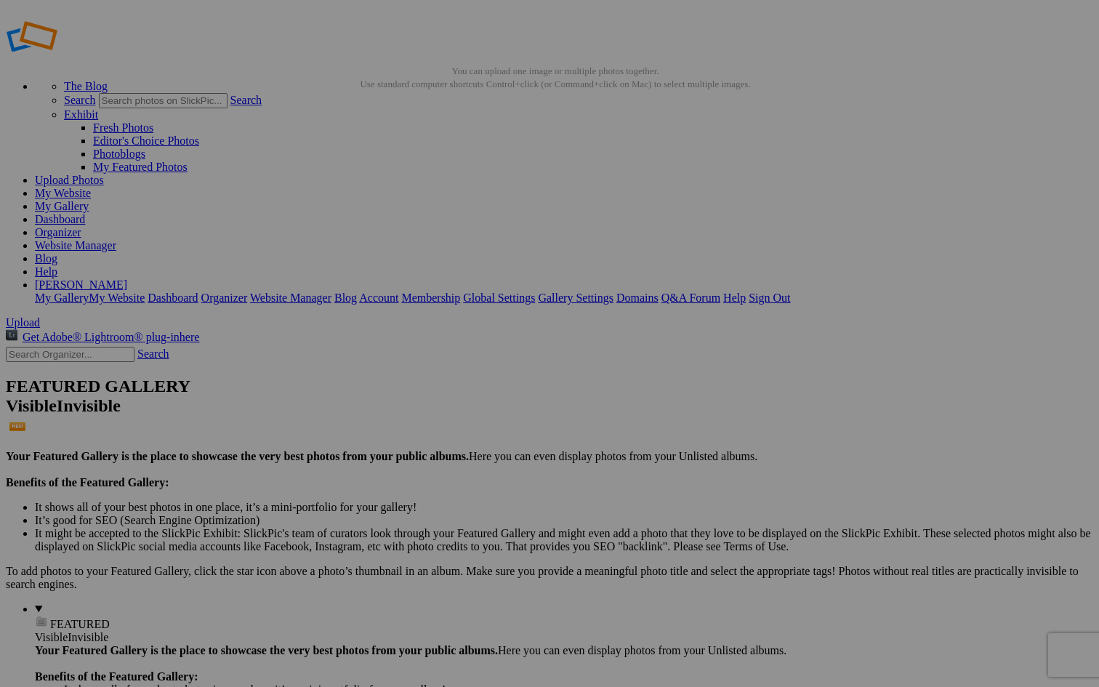
scroll to position [3, 0]
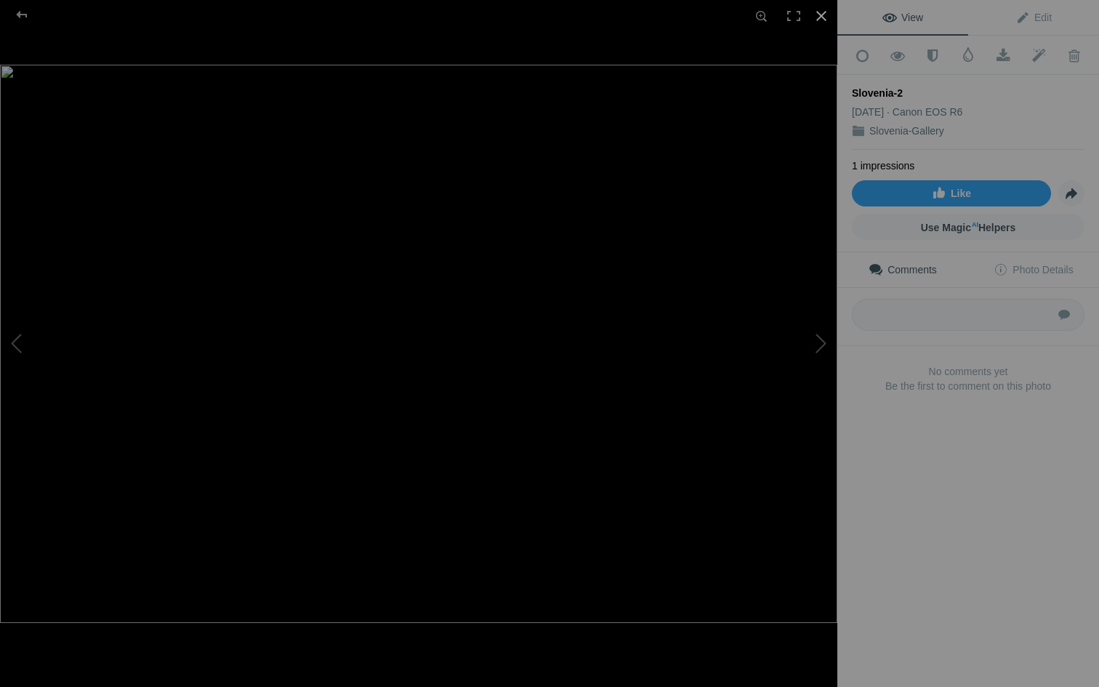
click at [822, 16] on div at bounding box center [821, 16] width 32 height 32
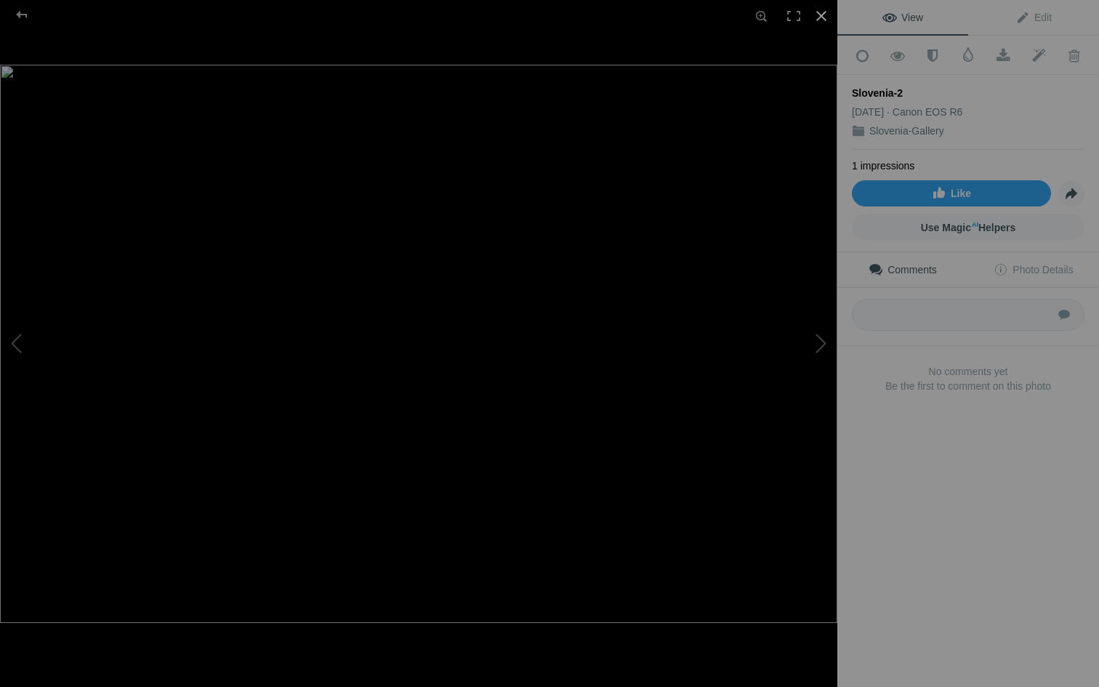
click at [823, 21] on div at bounding box center [821, 16] width 32 height 32
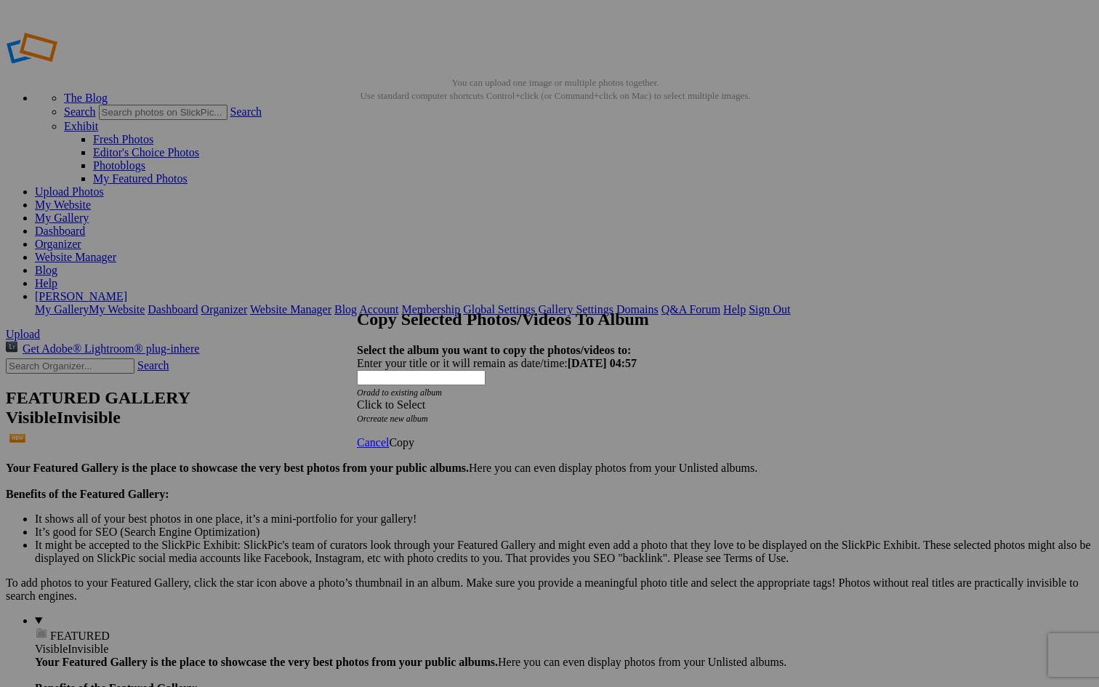
click at [587, 398] on div "Click to Select" at bounding box center [549, 404] width 385 height 13
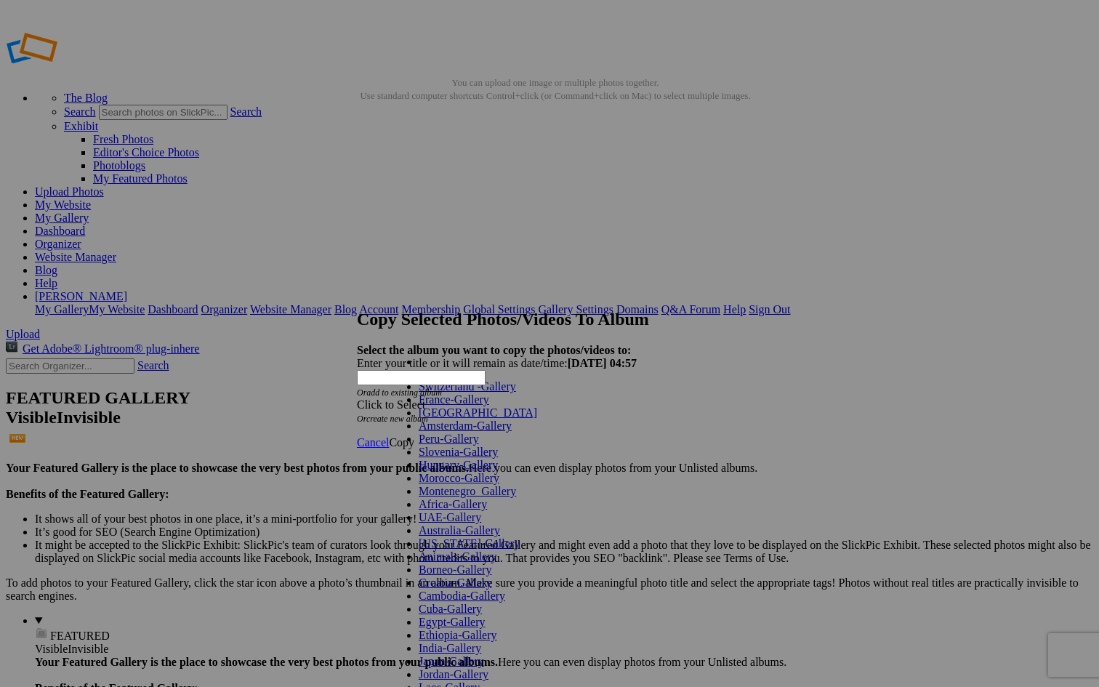
scroll to position [467, 0]
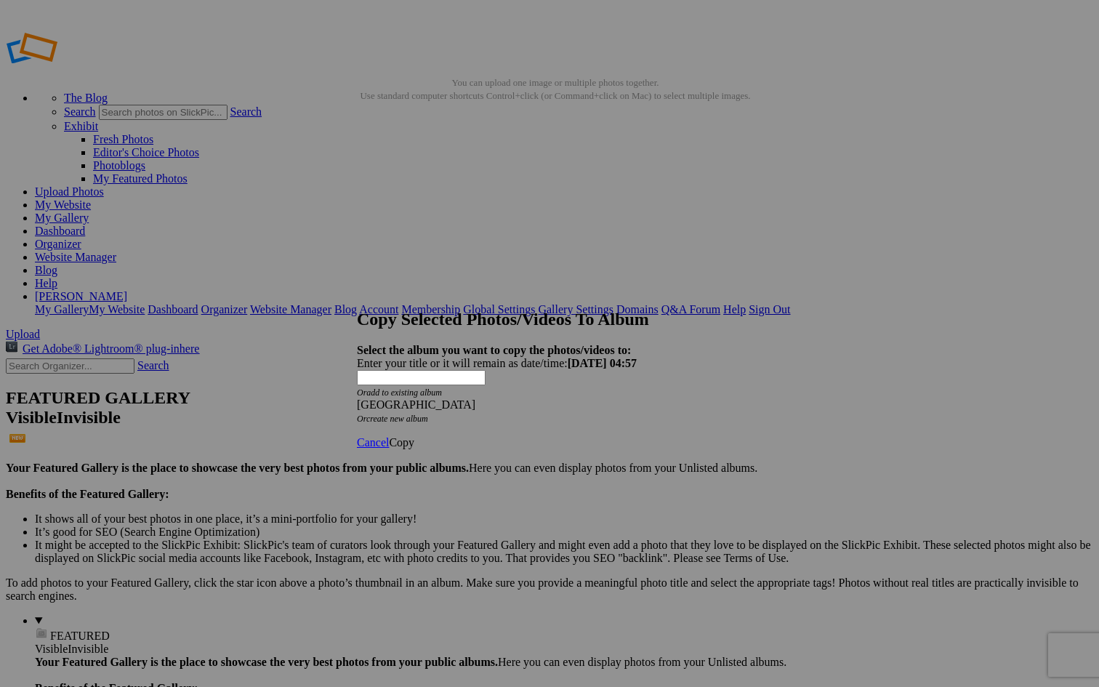
click at [414, 436] on span "Copy" at bounding box center [401, 442] width 25 height 12
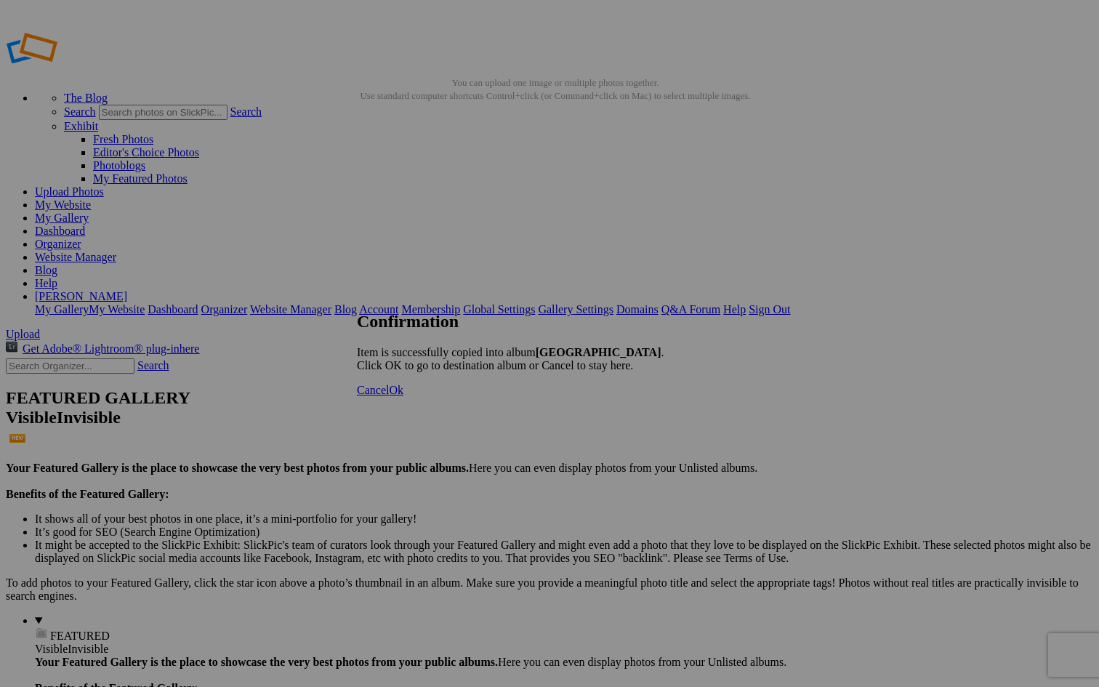
click at [389, 396] on span "Cancel" at bounding box center [373, 390] width 32 height 12
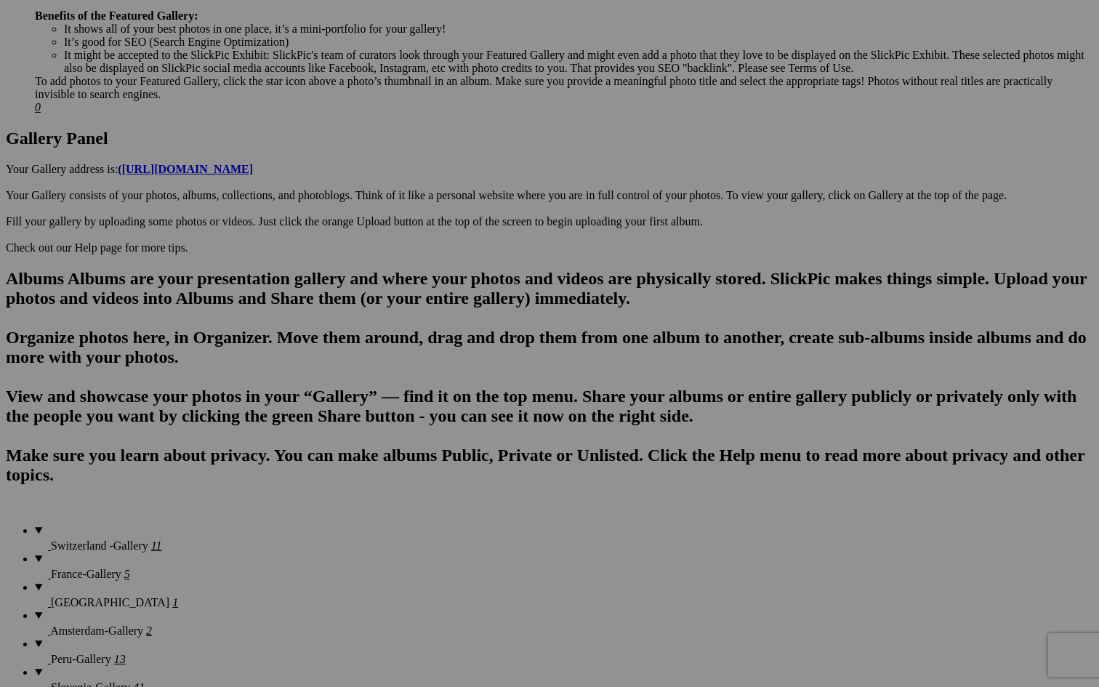
scroll to position [670, 0]
